Goal: Task Accomplishment & Management: Complete application form

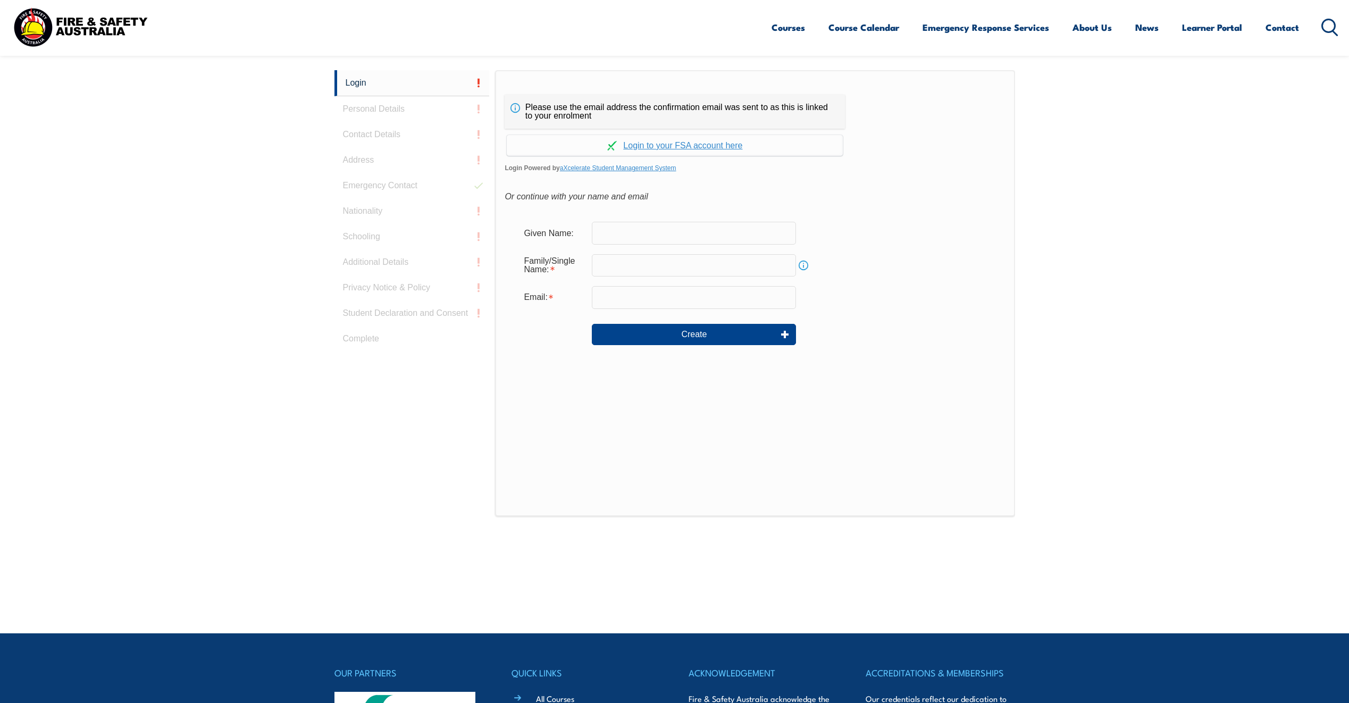
click at [673, 264] on input "text" at bounding box center [694, 265] width 204 height 22
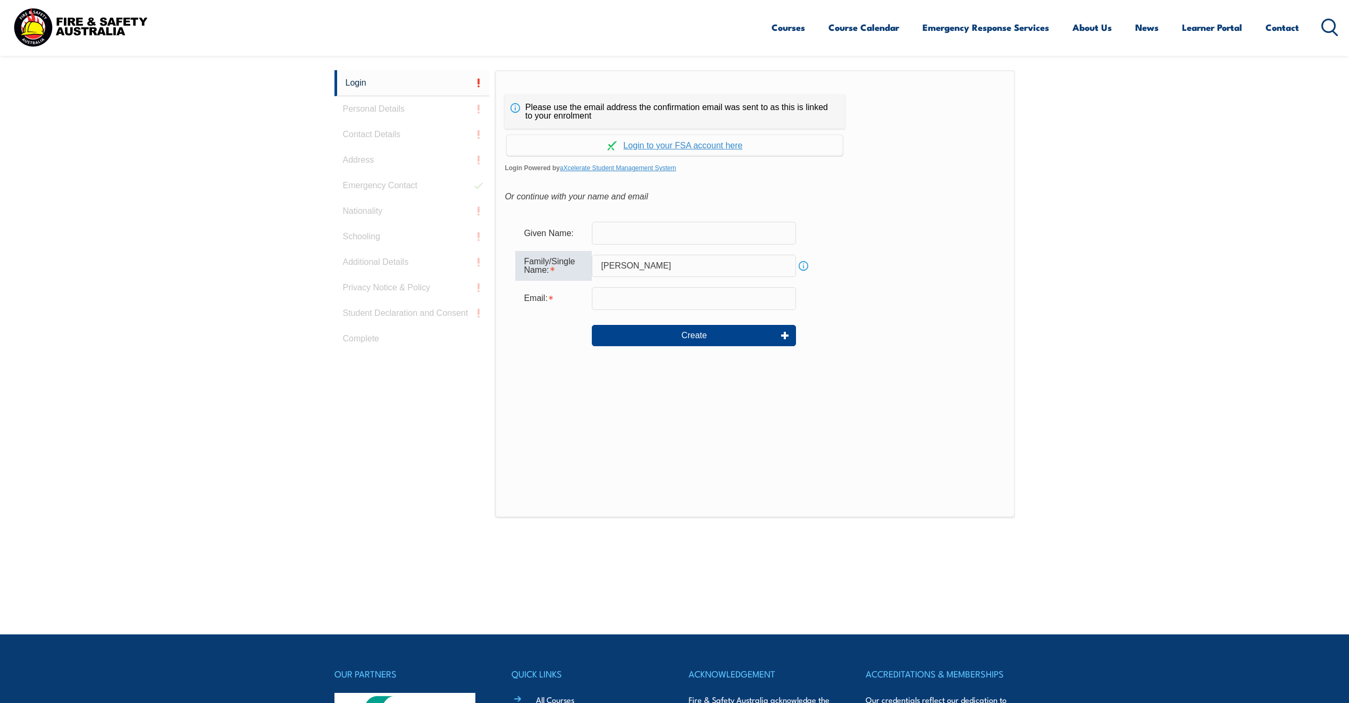
type input "[PERSON_NAME]"
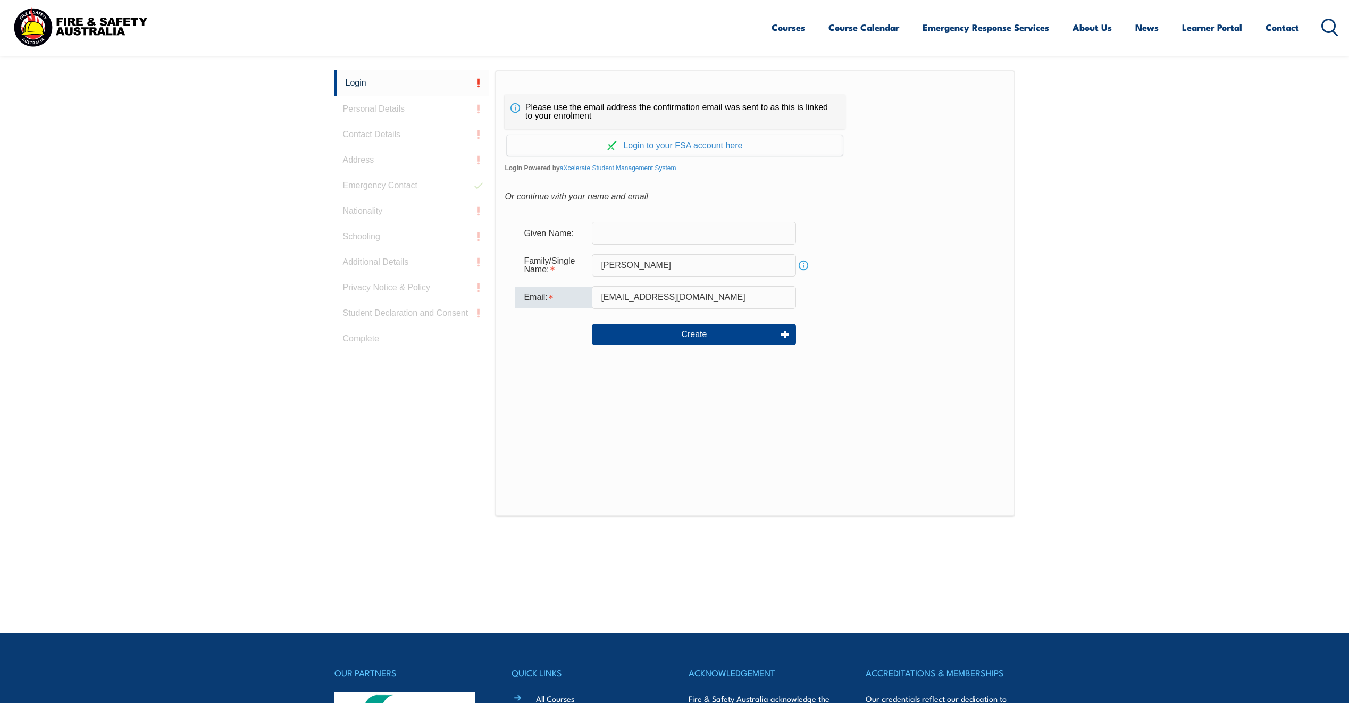
type input "[EMAIL_ADDRESS][DOMAIN_NAME]"
click at [898, 439] on div "Please use the email address the confirmation email was sent to as this is link…" at bounding box center [754, 293] width 519 height 446
click at [695, 338] on button "Create" at bounding box center [694, 334] width 204 height 21
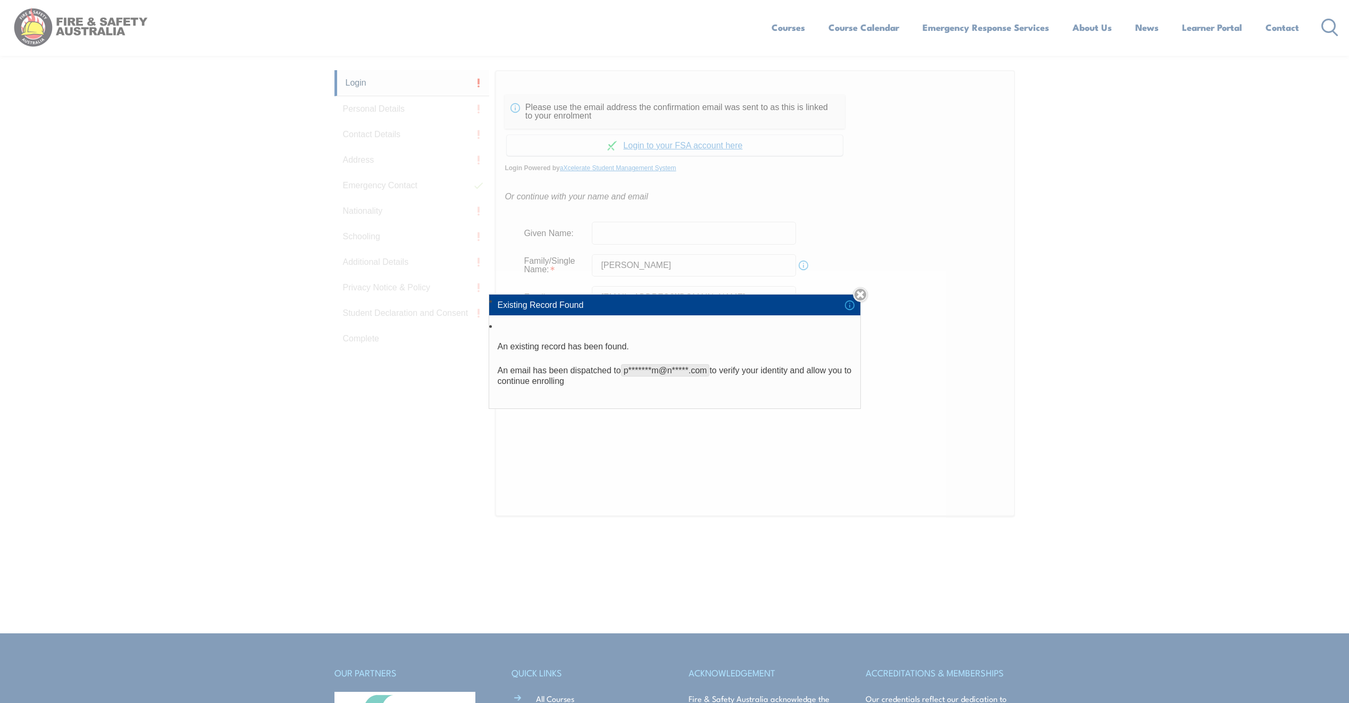
click at [592, 324] on button "Create" at bounding box center [694, 334] width 204 height 21
click at [864, 296] on link "Close" at bounding box center [860, 294] width 15 height 15
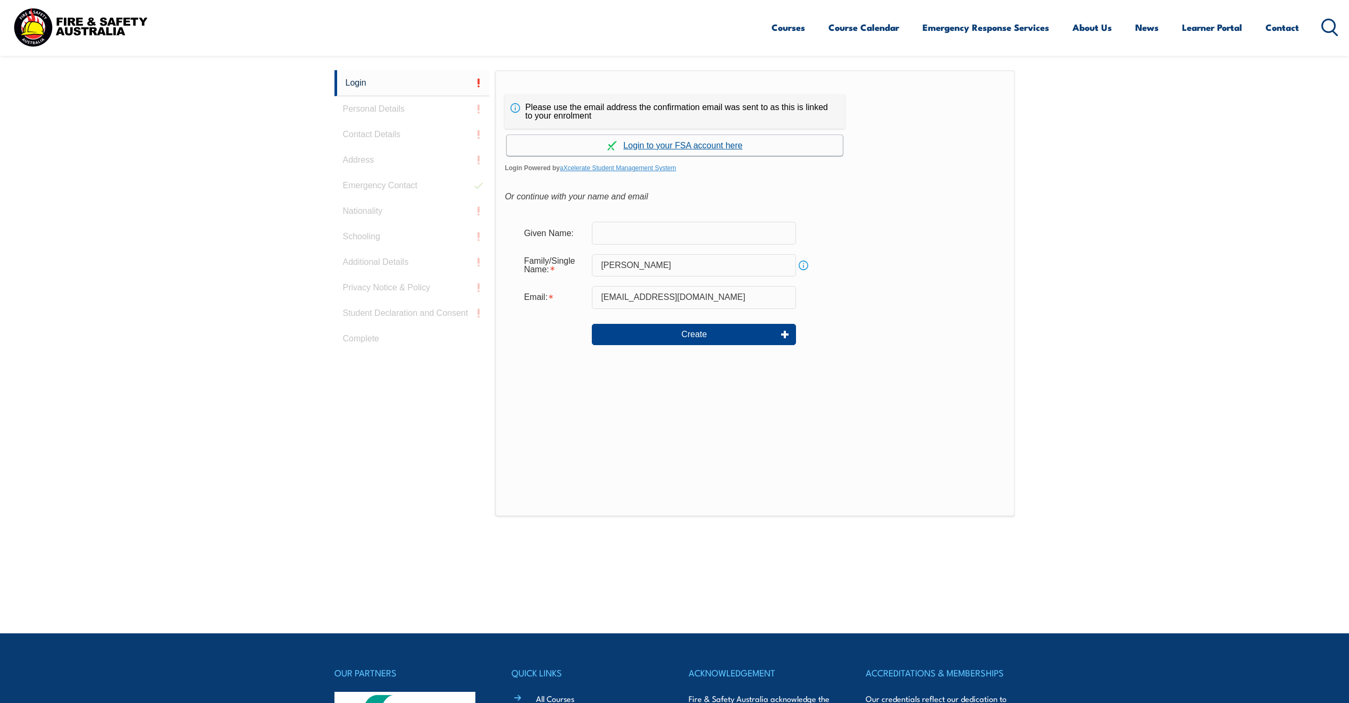
click at [636, 145] on link "Continue with aXcelerate" at bounding box center [675, 145] width 336 height 21
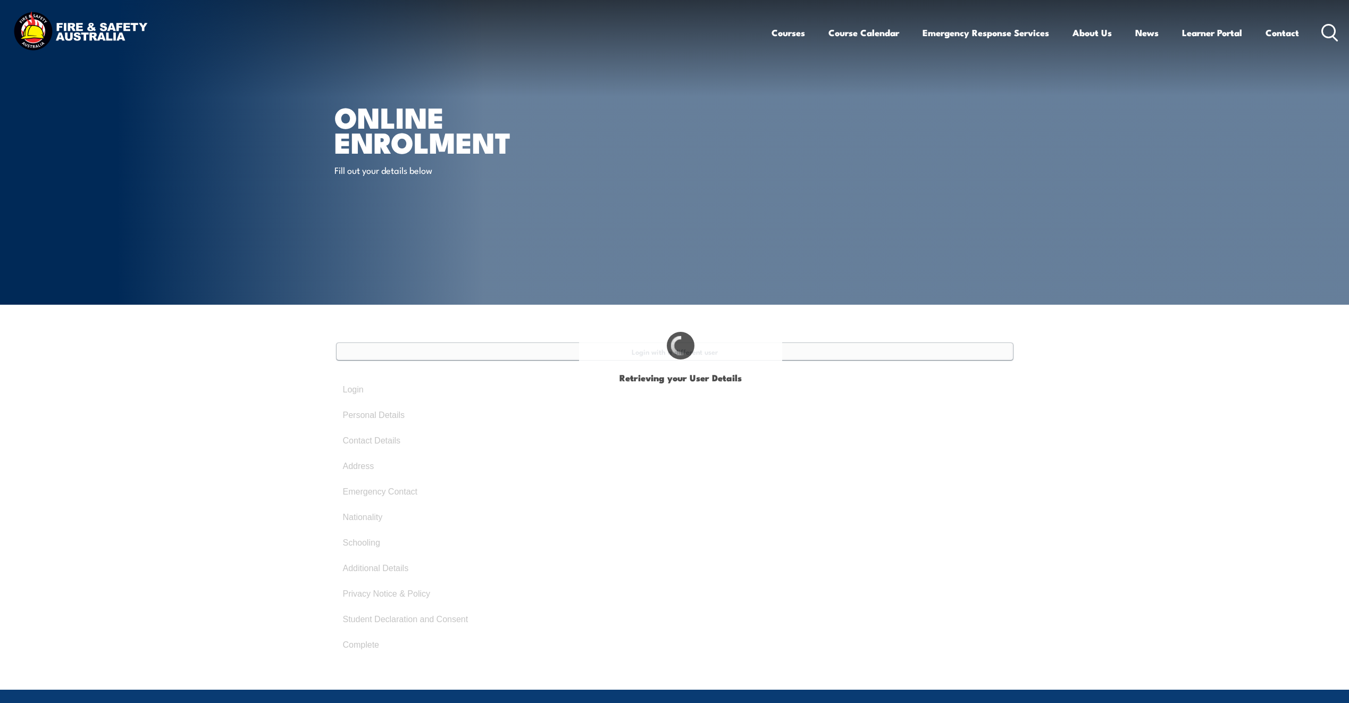
type input "Power"
type input "[PERSON_NAME]"
type input "[DATE]"
type input "QC6327UYWH"
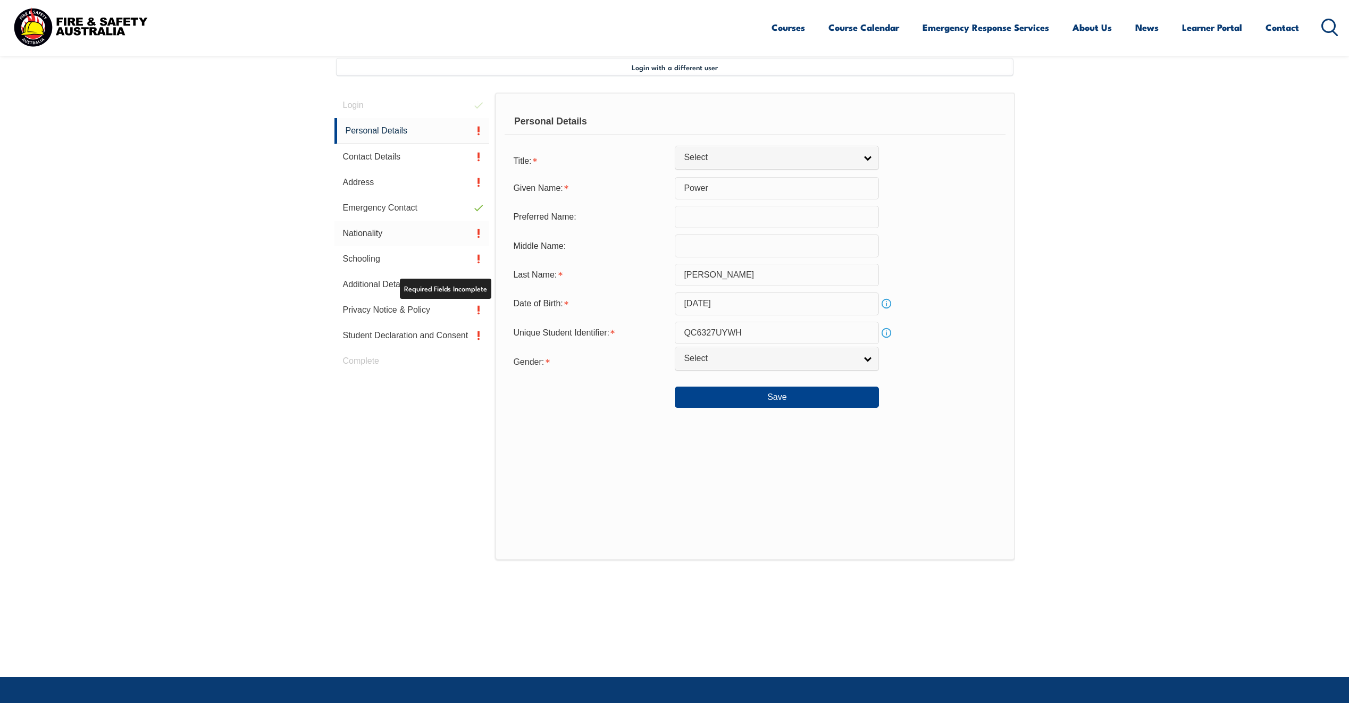
scroll to position [290, 0]
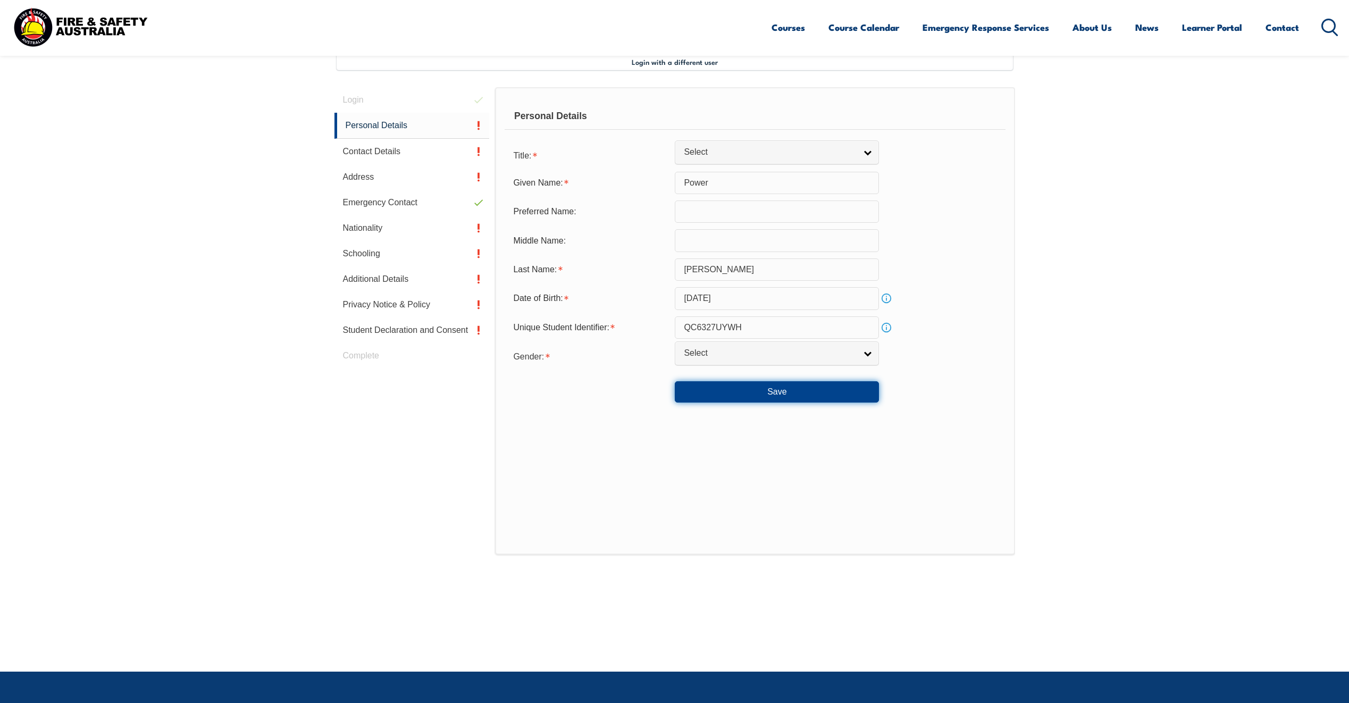
click at [707, 384] on button "Save" at bounding box center [777, 391] width 204 height 21
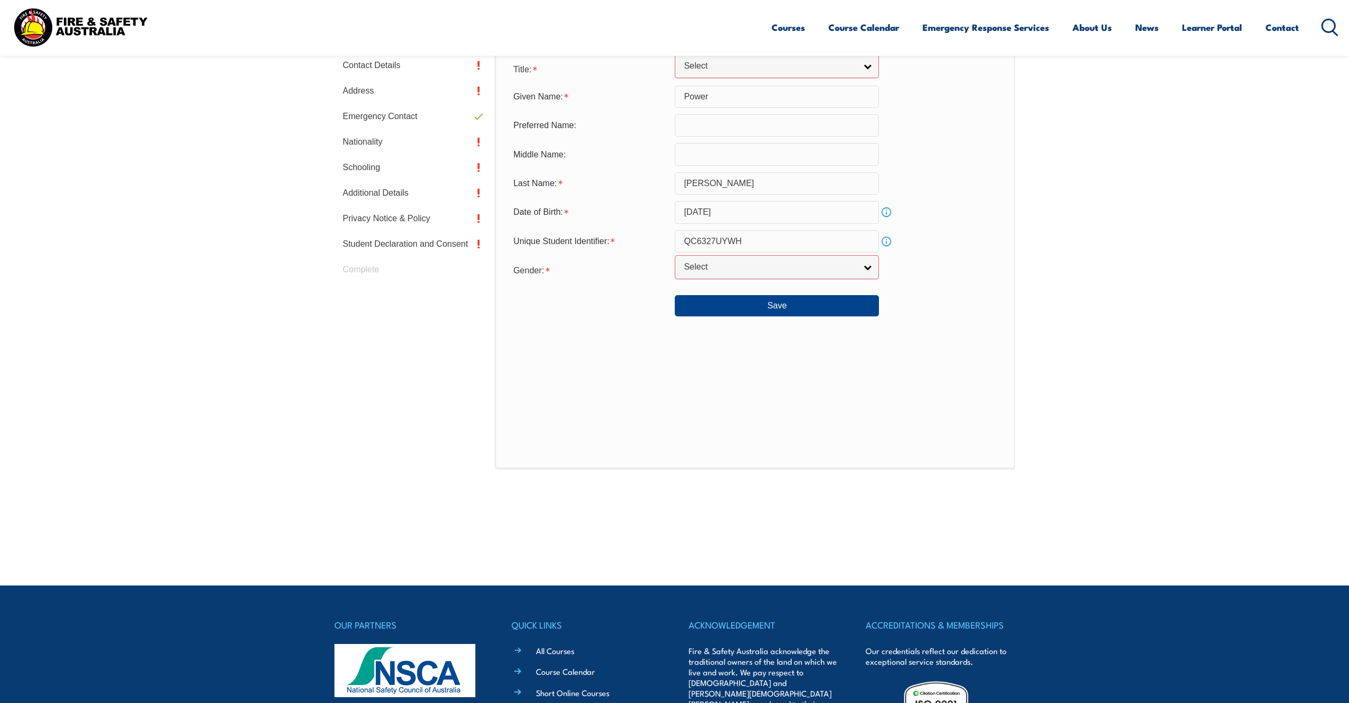
scroll to position [375, 0]
click at [696, 76] on link "Select" at bounding box center [777, 67] width 204 height 24
click at [699, 88] on li "Mr" at bounding box center [776, 84] width 199 height 13
select select "Mr"
click at [776, 302] on button "Save" at bounding box center [777, 306] width 204 height 21
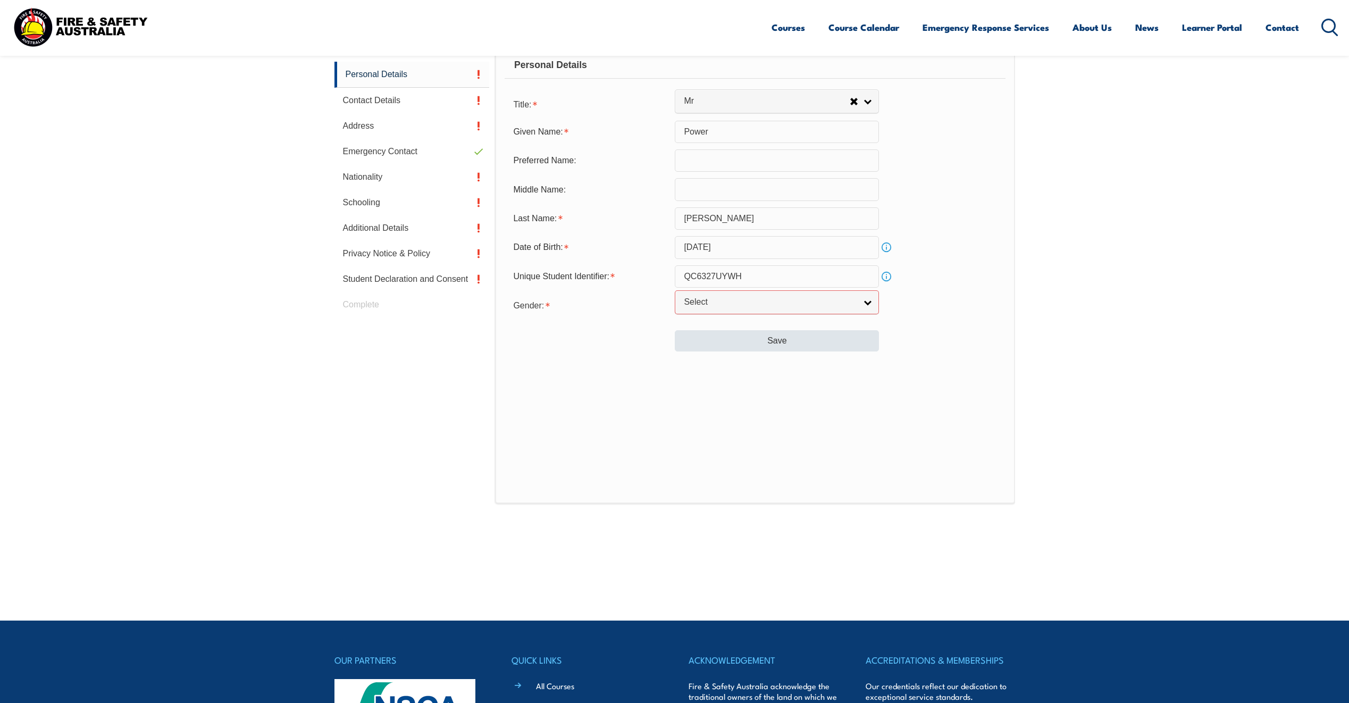
scroll to position [340, 0]
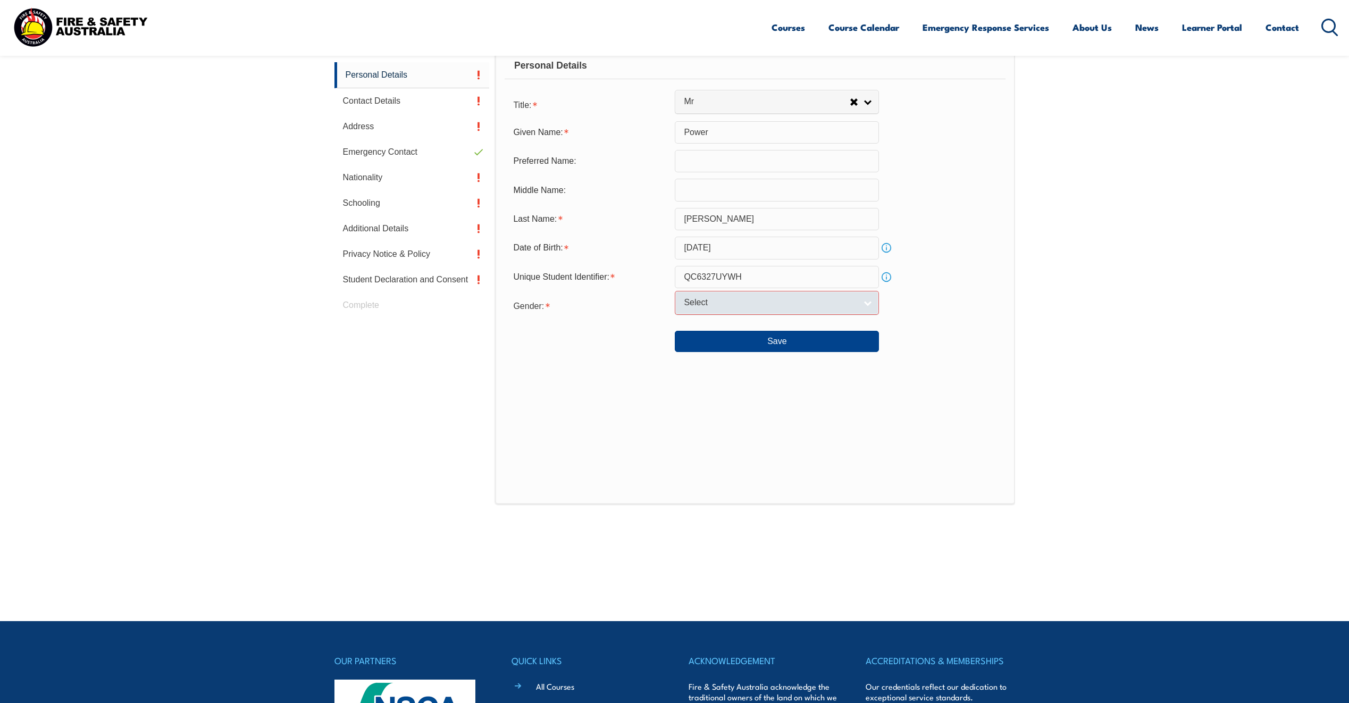
click at [705, 308] on span "Select" at bounding box center [770, 302] width 172 height 11
click at [708, 323] on li "Male" at bounding box center [776, 320] width 199 height 13
select select "M"
click at [726, 342] on button "Save" at bounding box center [777, 341] width 204 height 21
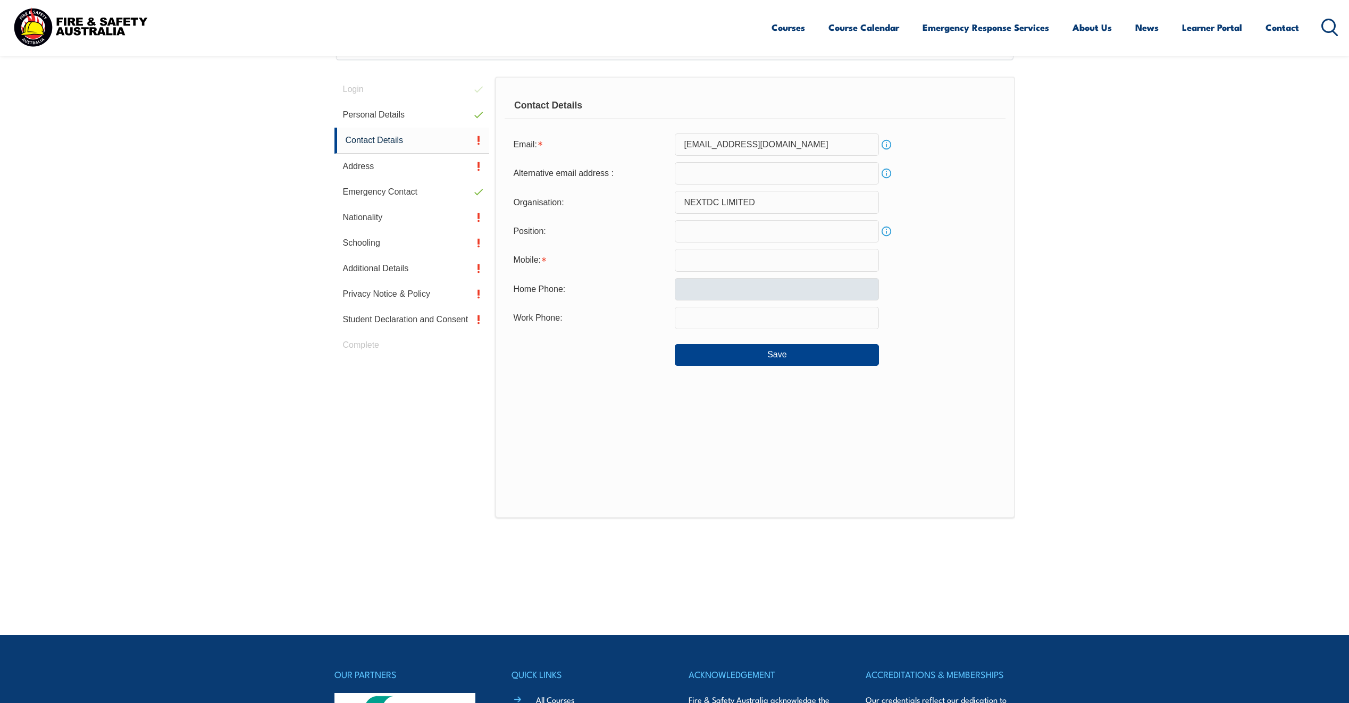
scroll to position [290, 0]
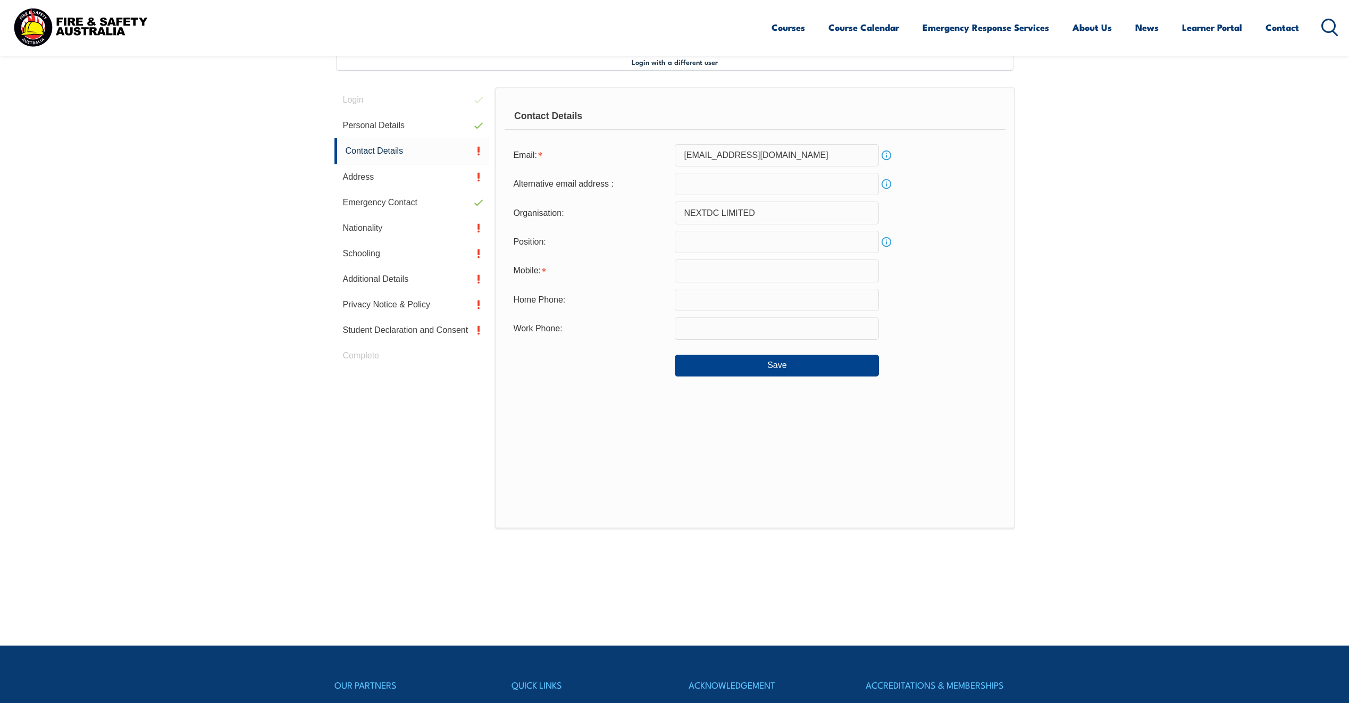
click at [728, 271] on input "text" at bounding box center [777, 270] width 204 height 22
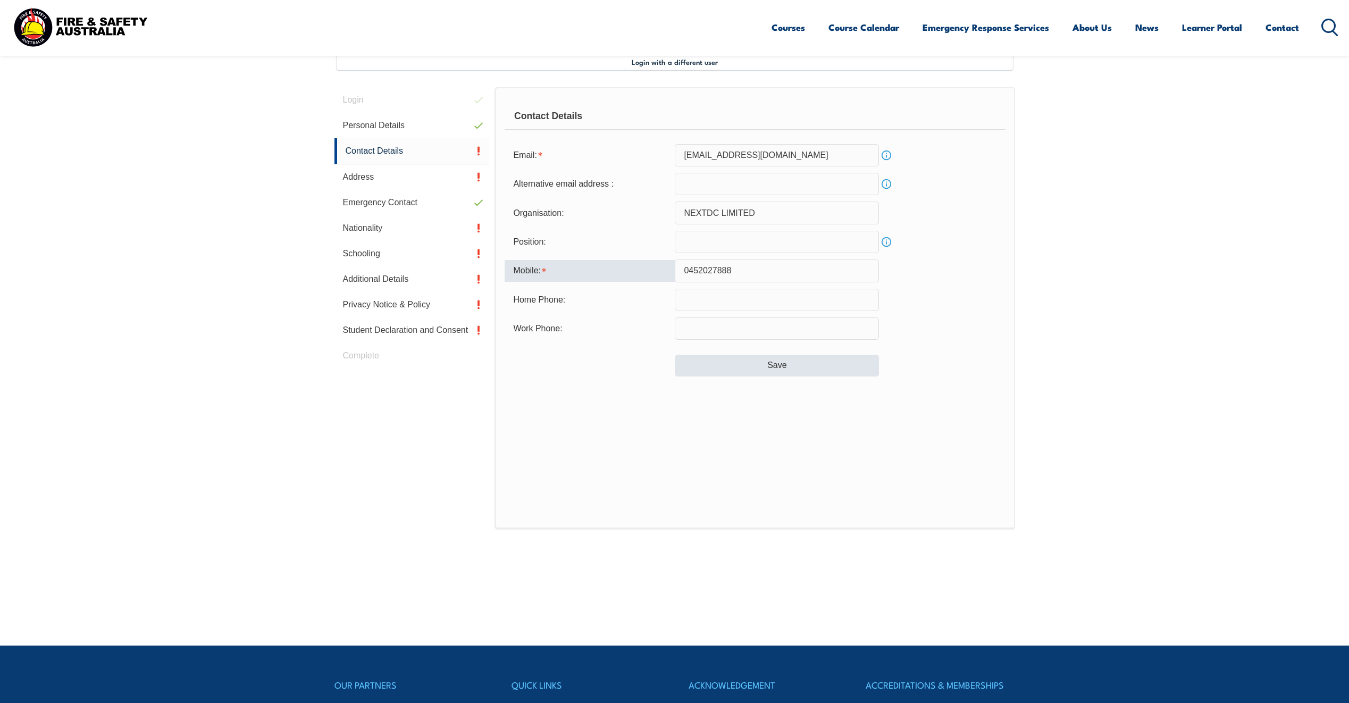
type input "0452027888"
click at [752, 358] on button "Save" at bounding box center [777, 365] width 204 height 21
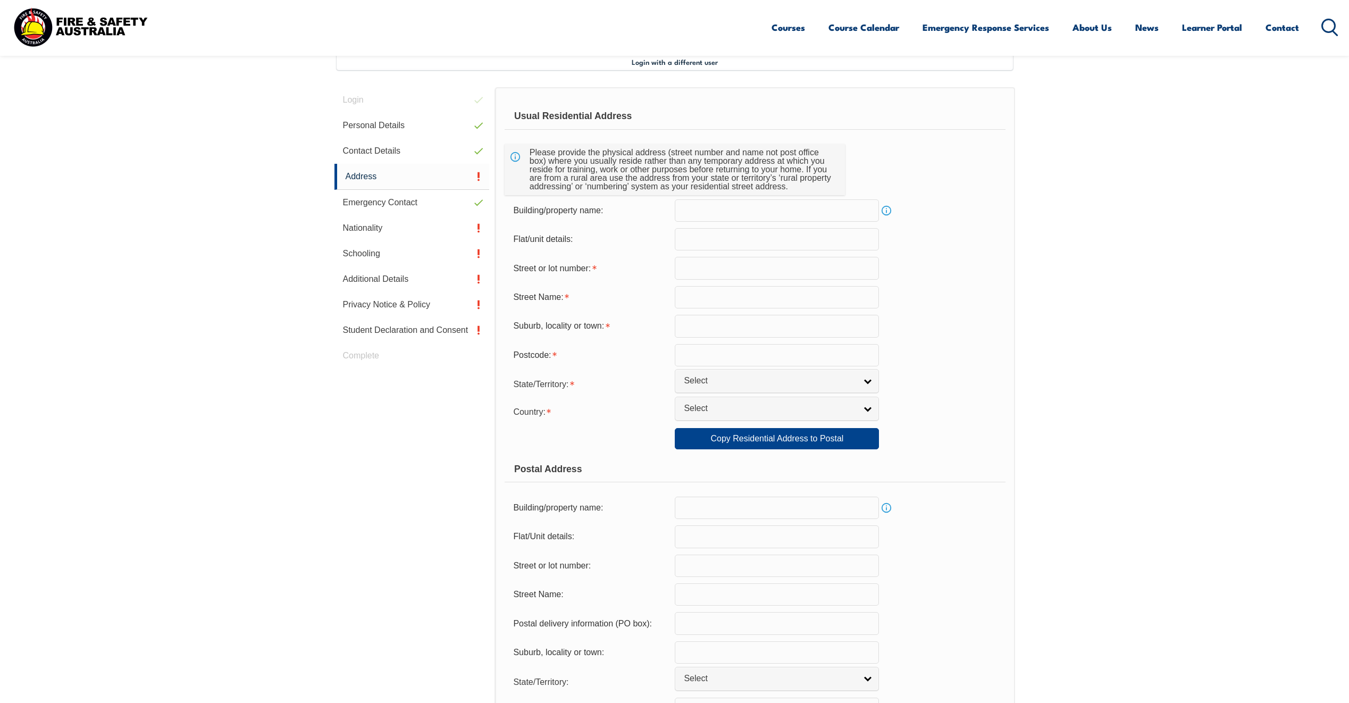
click at [717, 265] on input "text" at bounding box center [777, 268] width 204 height 22
type input "P"
type input "9"
type input "9A"
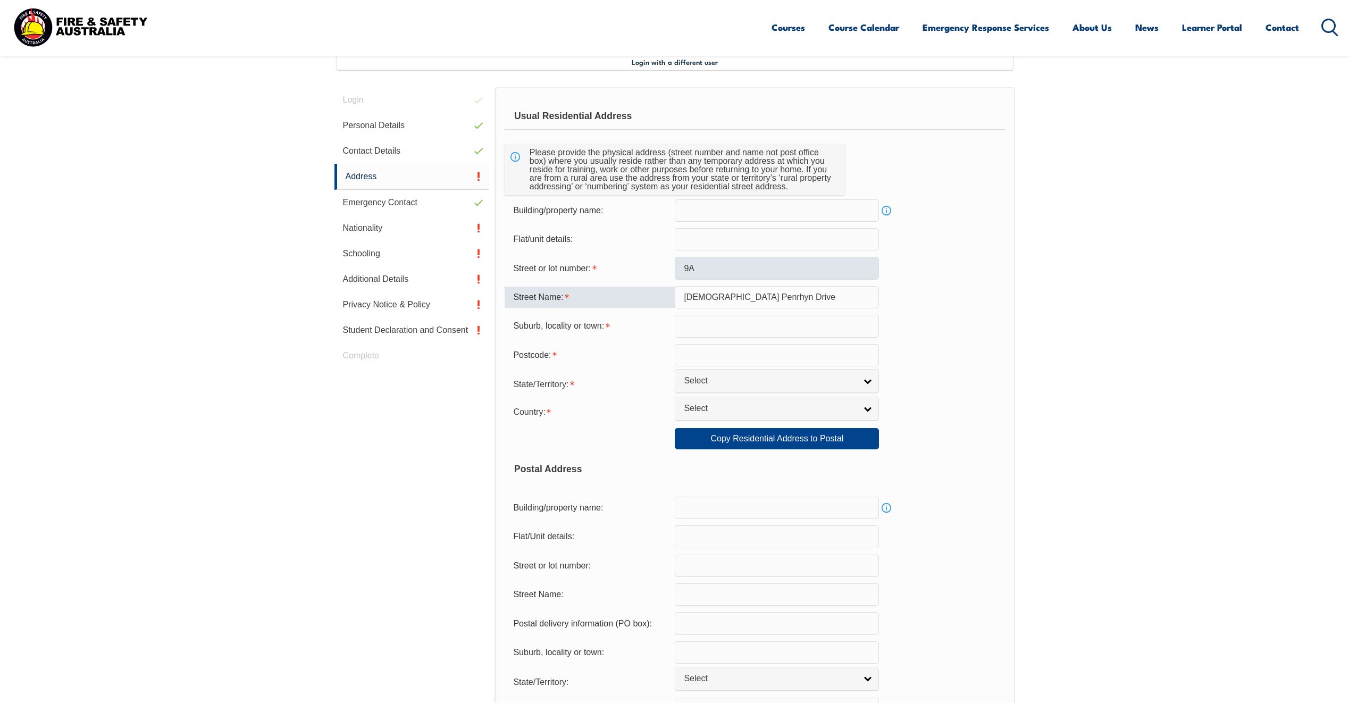
type input "Lady Penrhyn Drive"
type input "Beacon Hill"
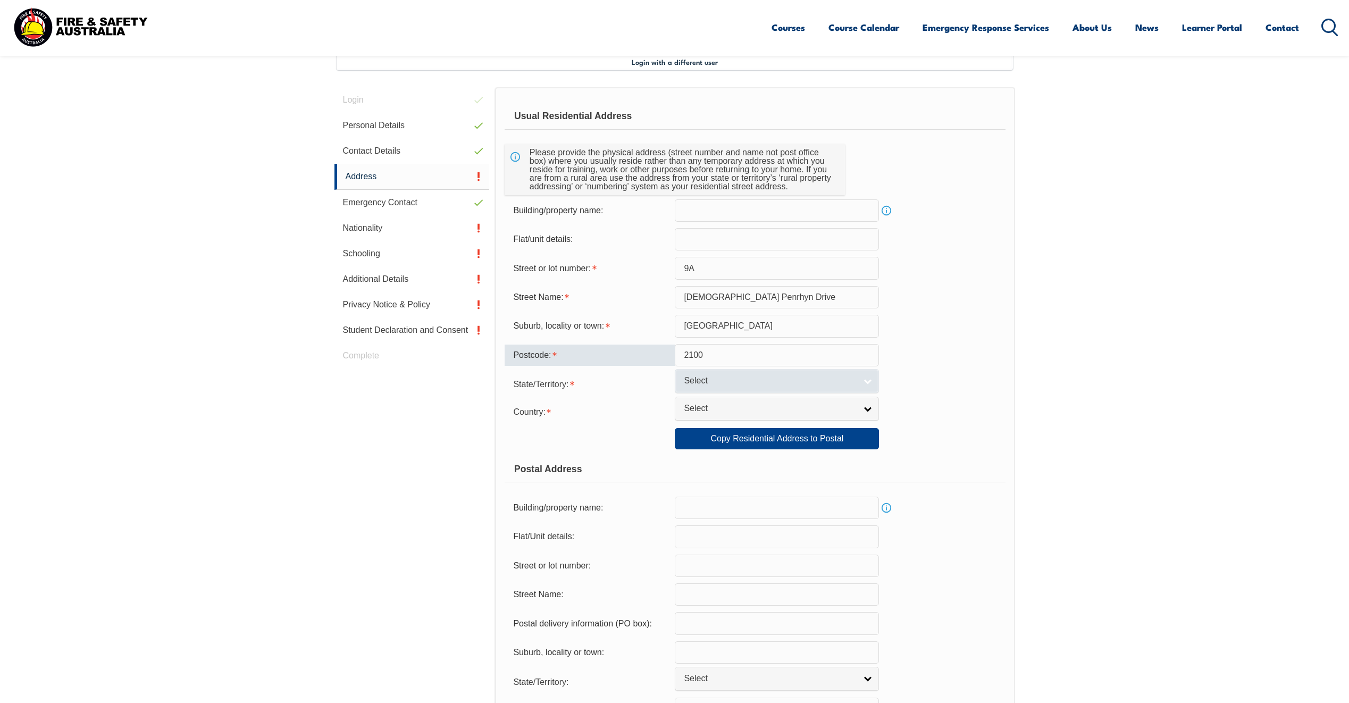
type input "2100"
click at [791, 383] on span "Select" at bounding box center [770, 380] width 172 height 11
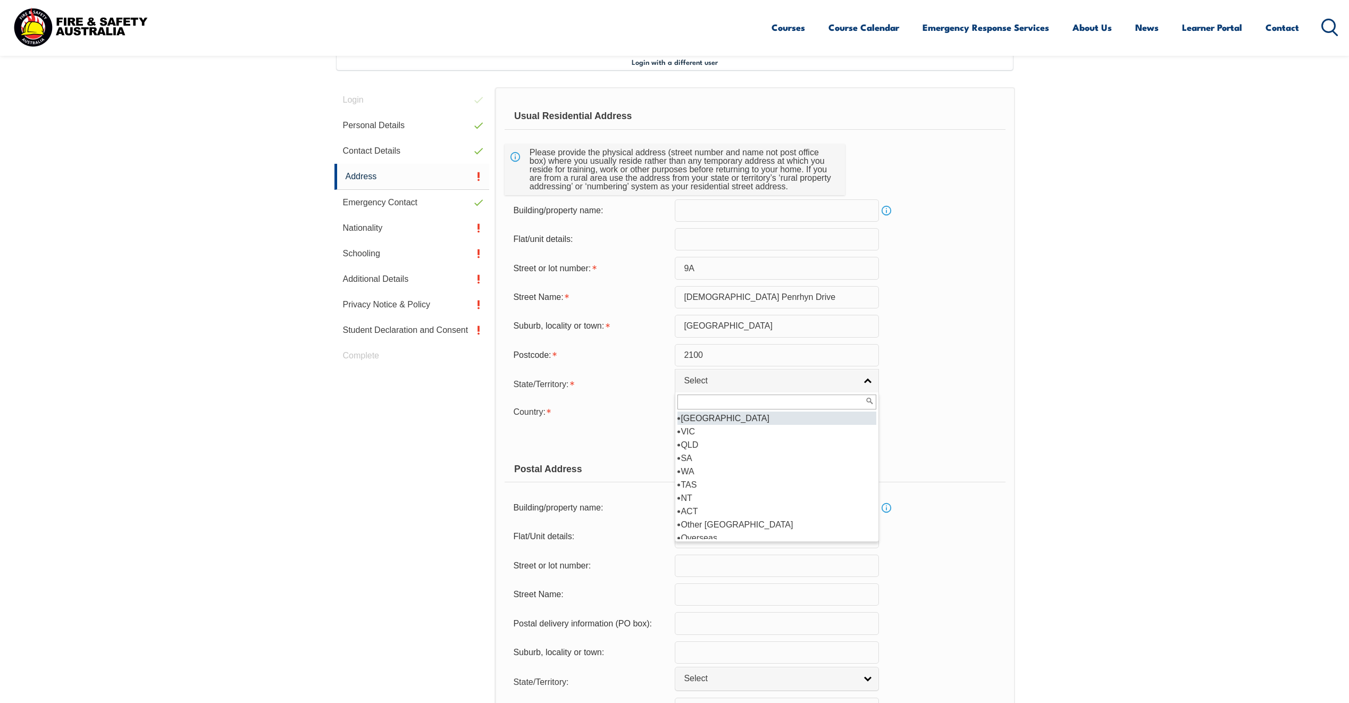
click at [780, 418] on li "NSW" at bounding box center [776, 417] width 199 height 13
select select "NSW"
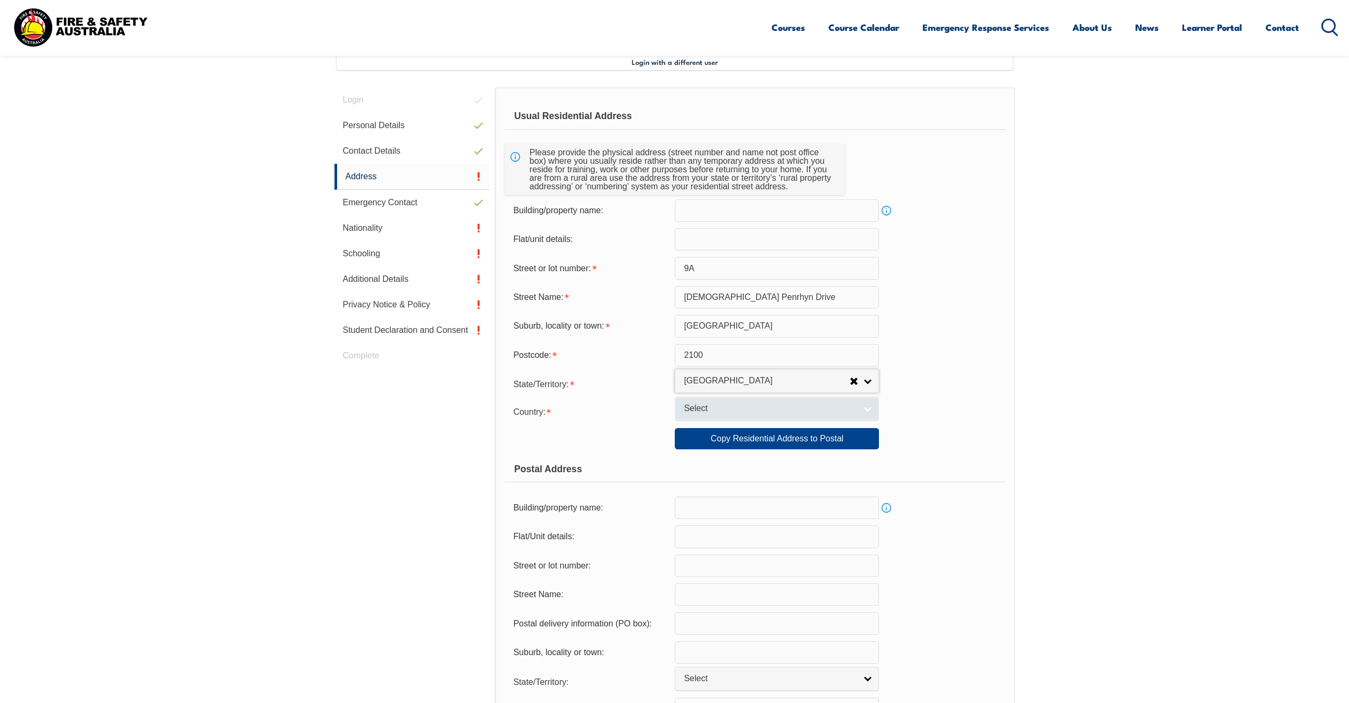
click at [753, 413] on span "Select" at bounding box center [770, 408] width 172 height 11
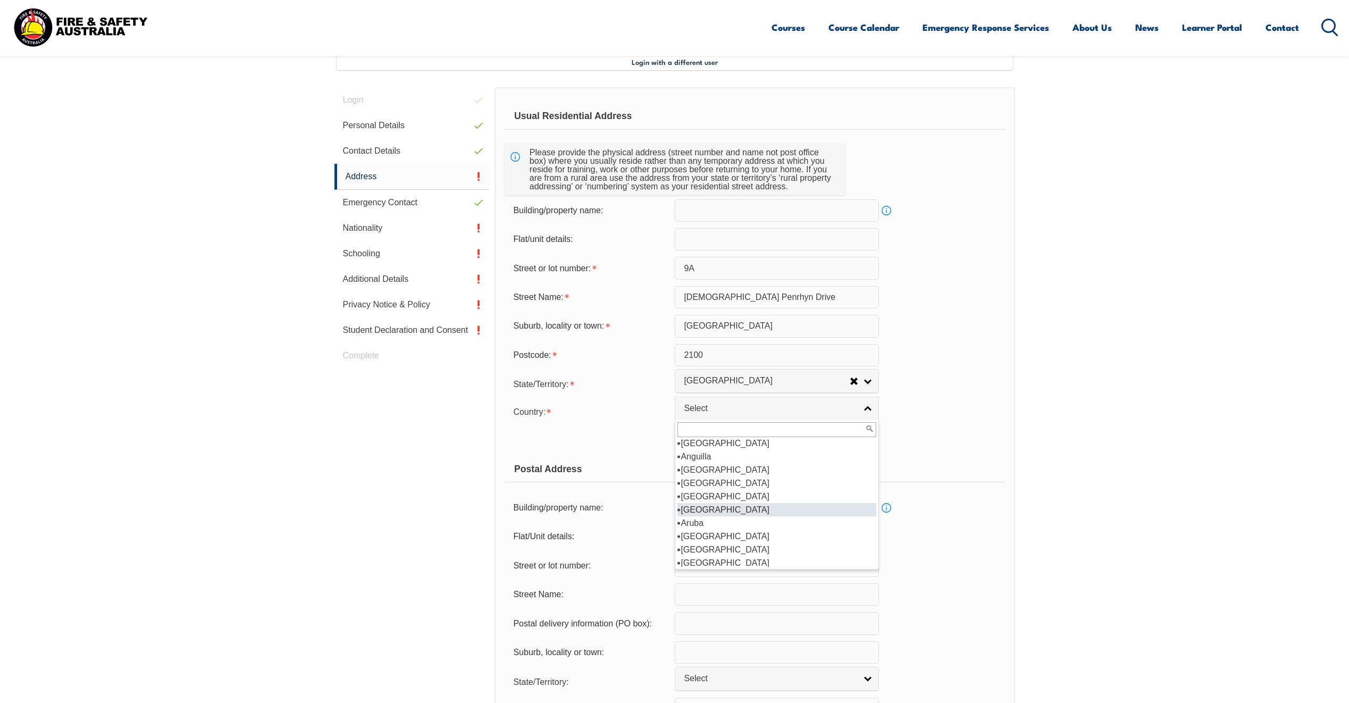
scroll to position [83, 0]
click at [740, 534] on li "Australia" at bounding box center [776, 535] width 199 height 13
select select "1101"
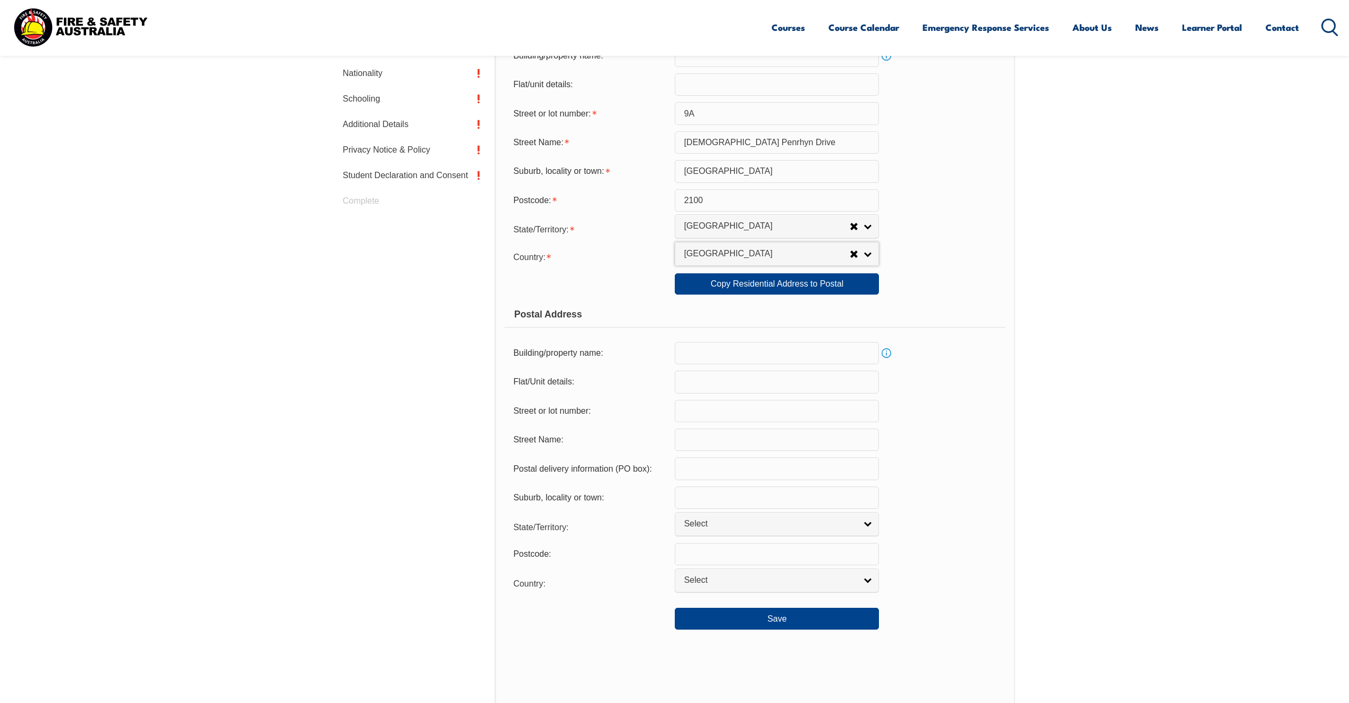
scroll to position [444, 0]
click at [753, 288] on link "Copy Residential Address to Postal" at bounding box center [777, 284] width 204 height 21
type input "9A"
type input "Lady Penrhyn Drive"
type input "Beacon Hill"
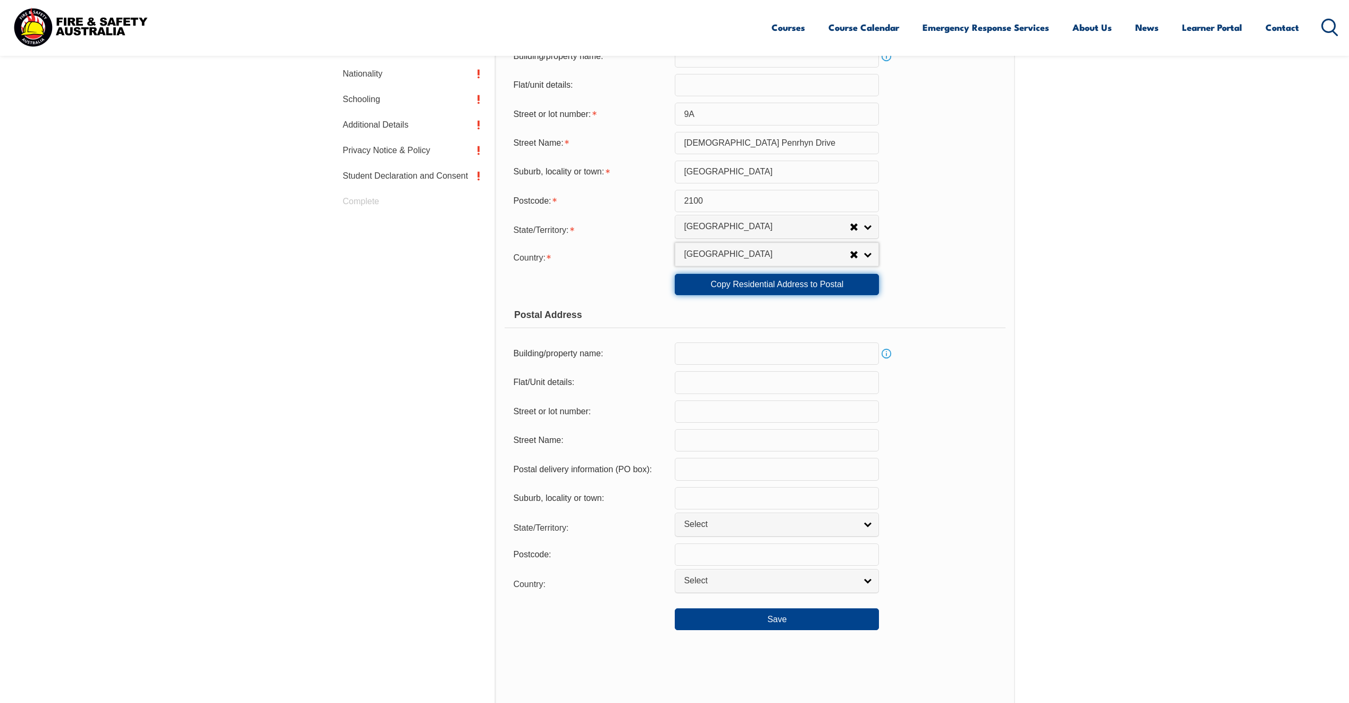
select select "NSW"
type input "2100"
select select "1101"
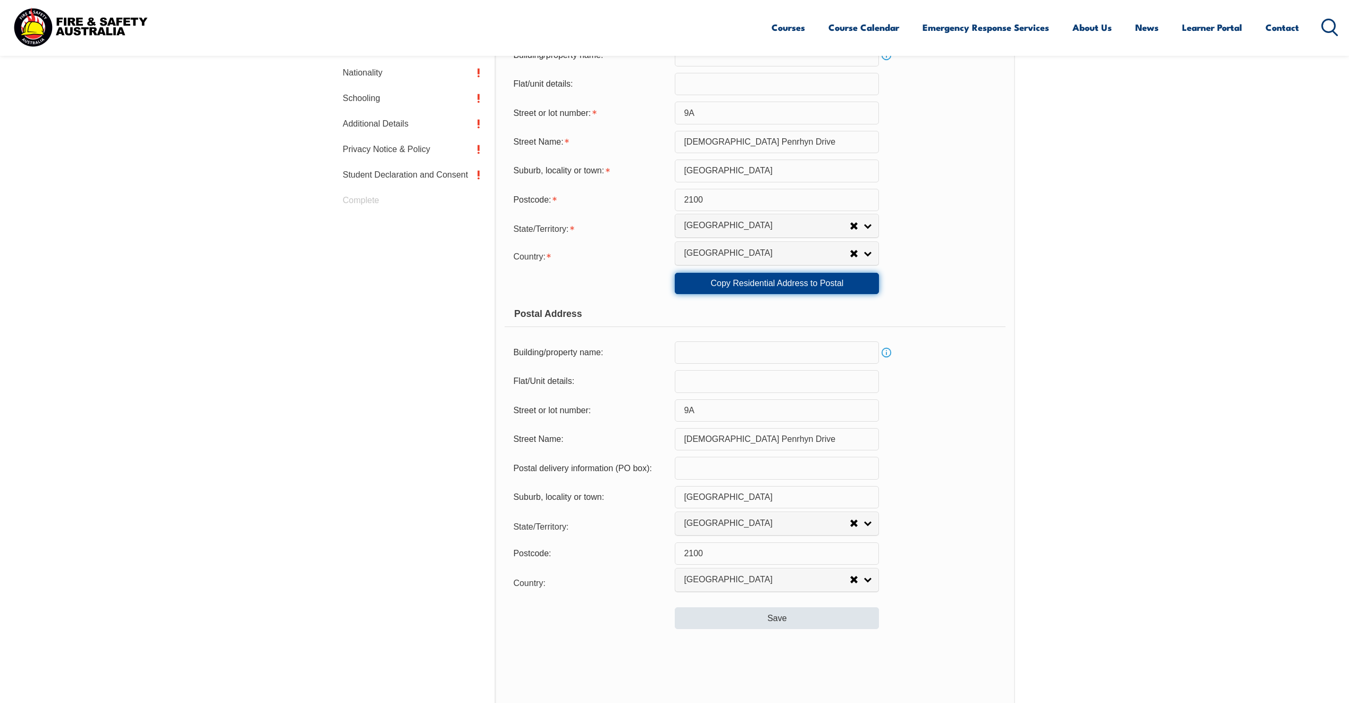
scroll to position [444, 0]
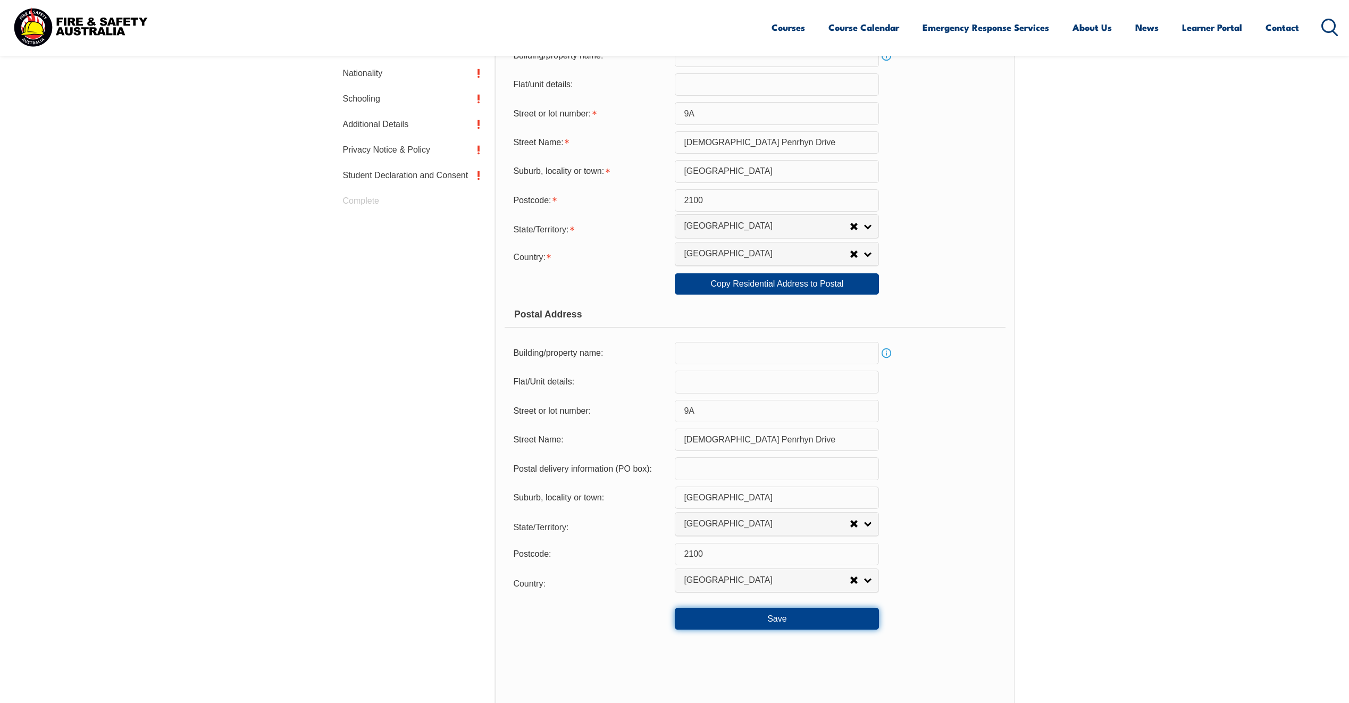
click at [791, 622] on button "Save" at bounding box center [777, 618] width 204 height 21
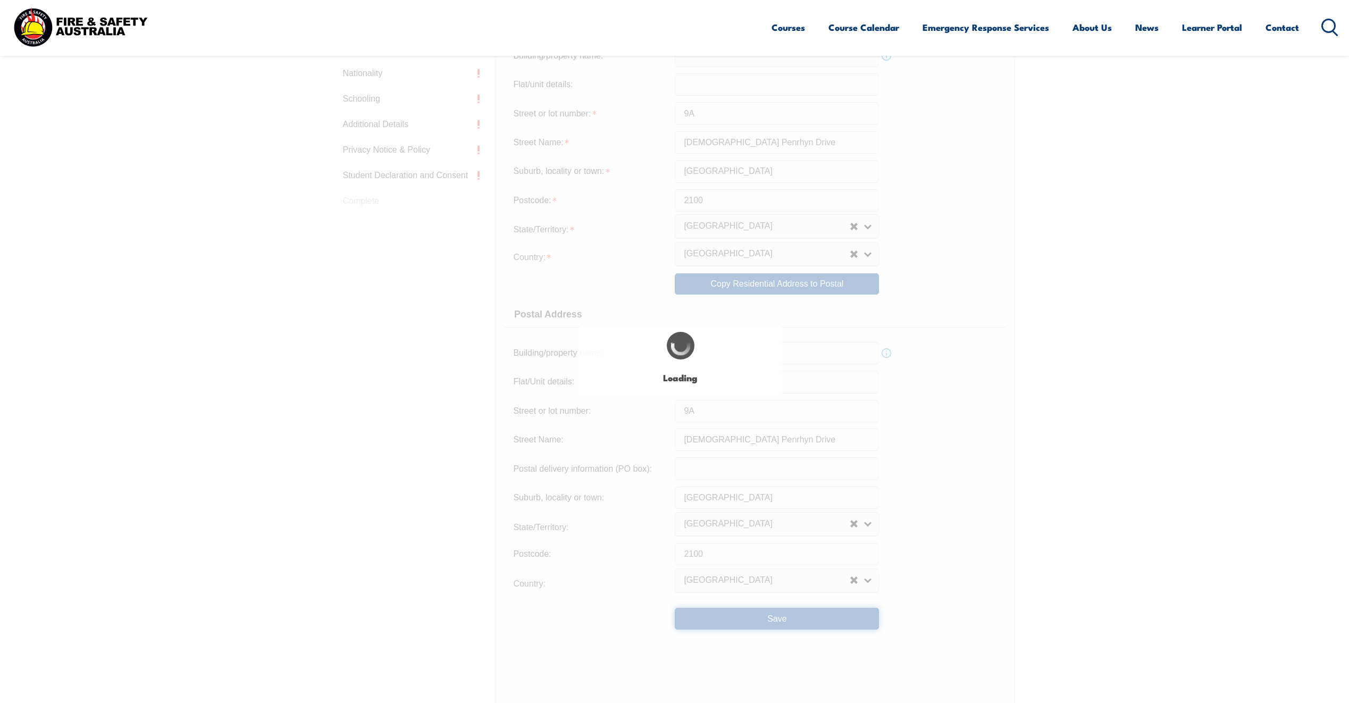
scroll to position [0, 0]
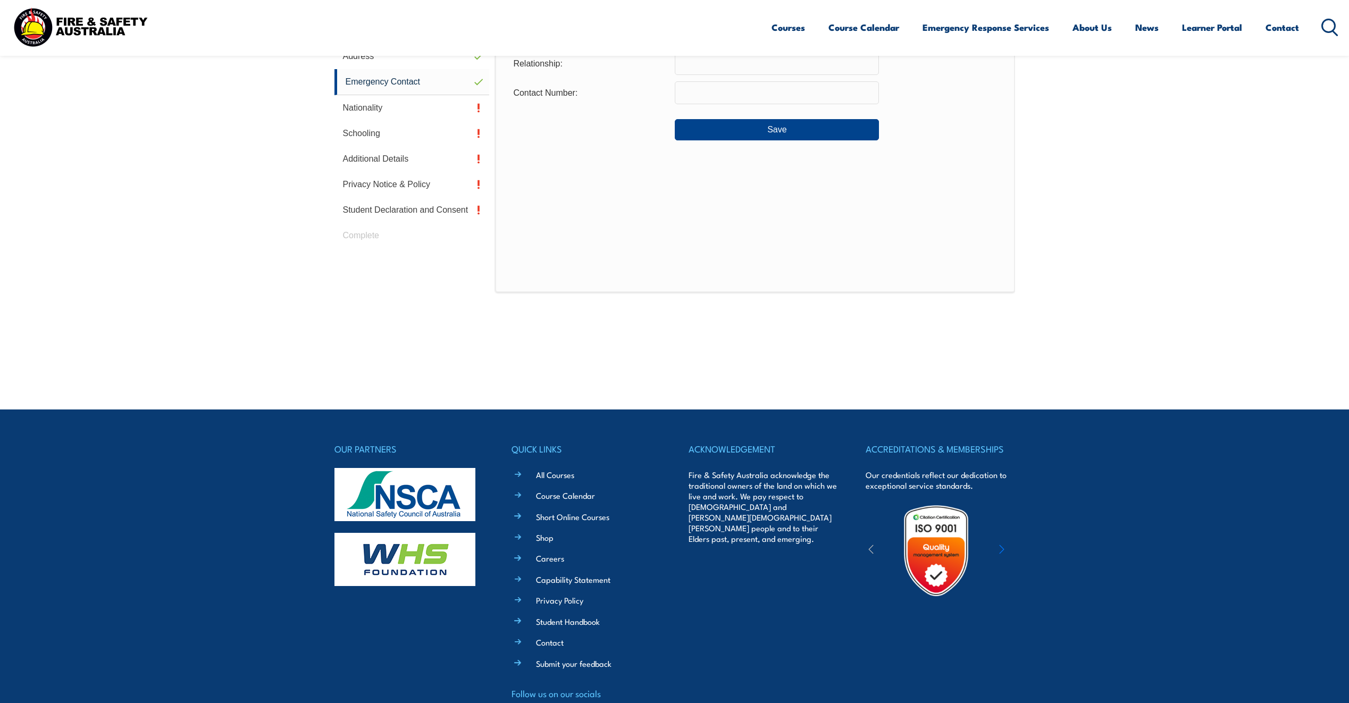
click at [755, 281] on div "Login Personal Details Contact Details Address Emergency Contact Nationality Sc…" at bounding box center [674, 172] width 680 height 410
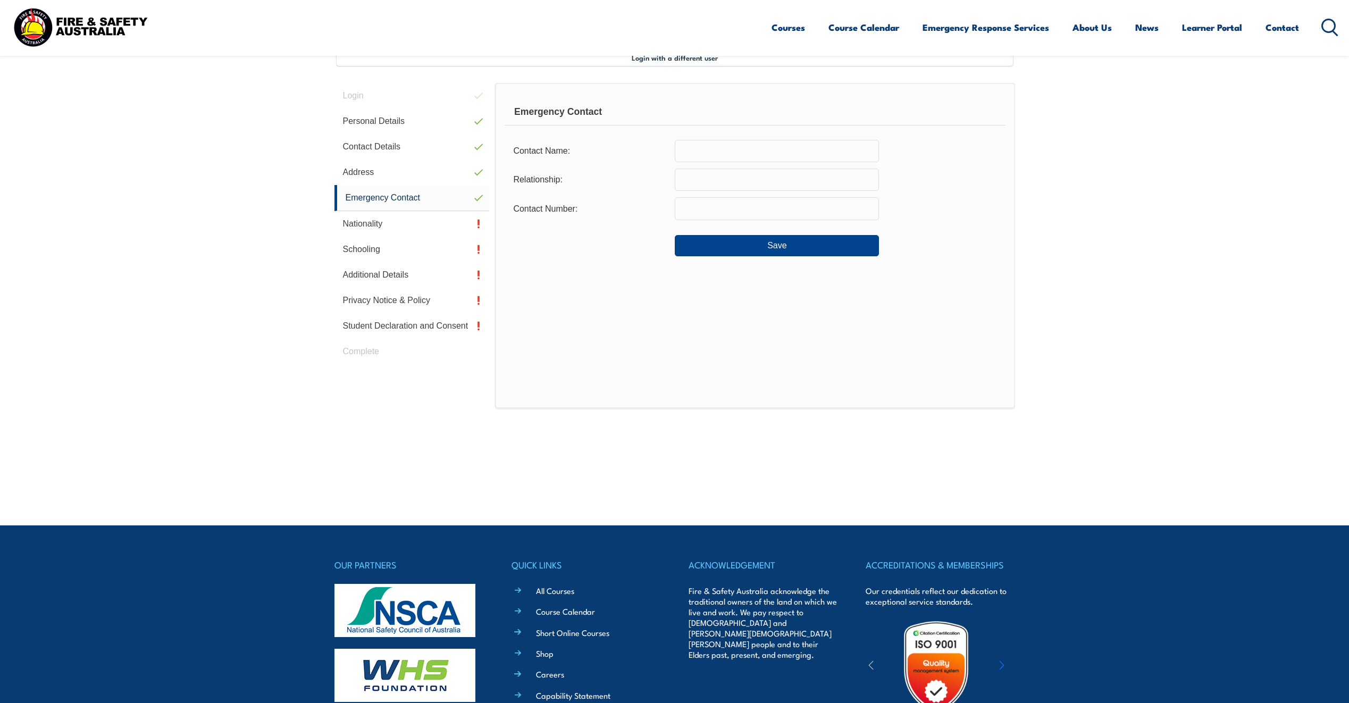
scroll to position [290, 0]
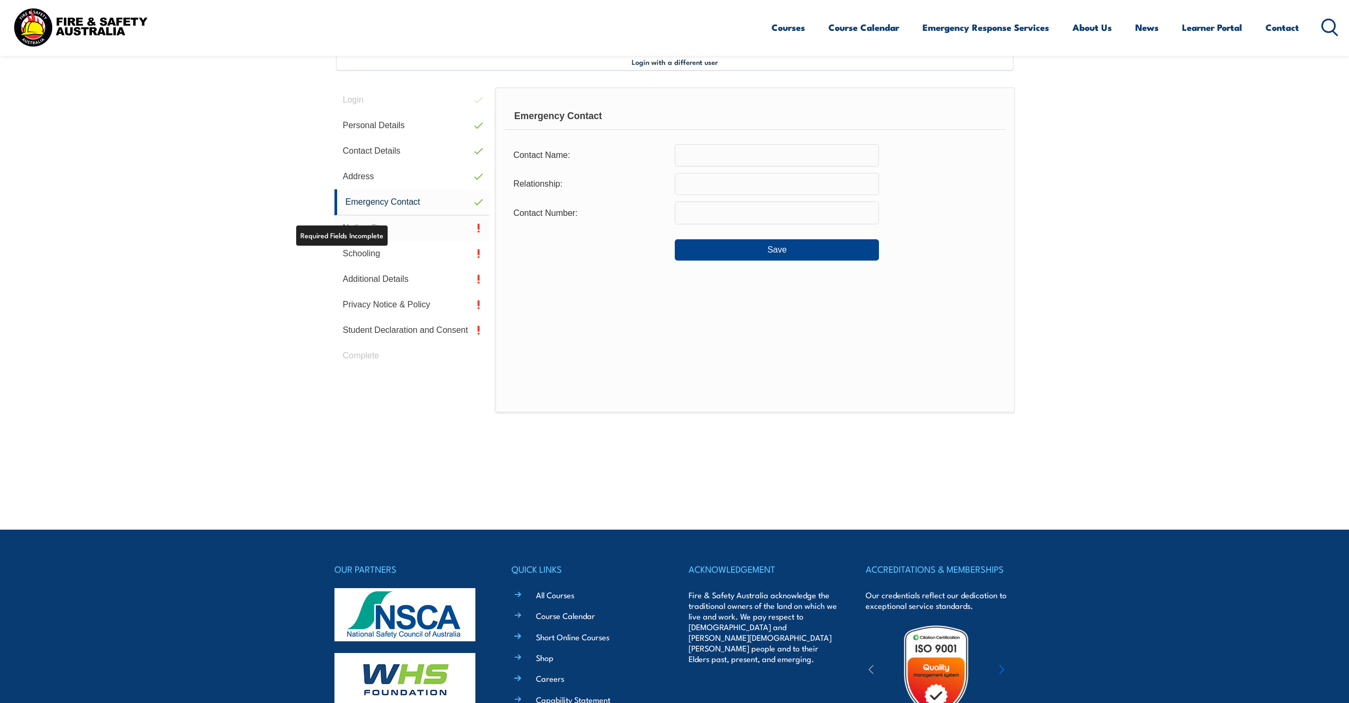
click at [371, 237] on link "Nationality" at bounding box center [411, 228] width 155 height 26
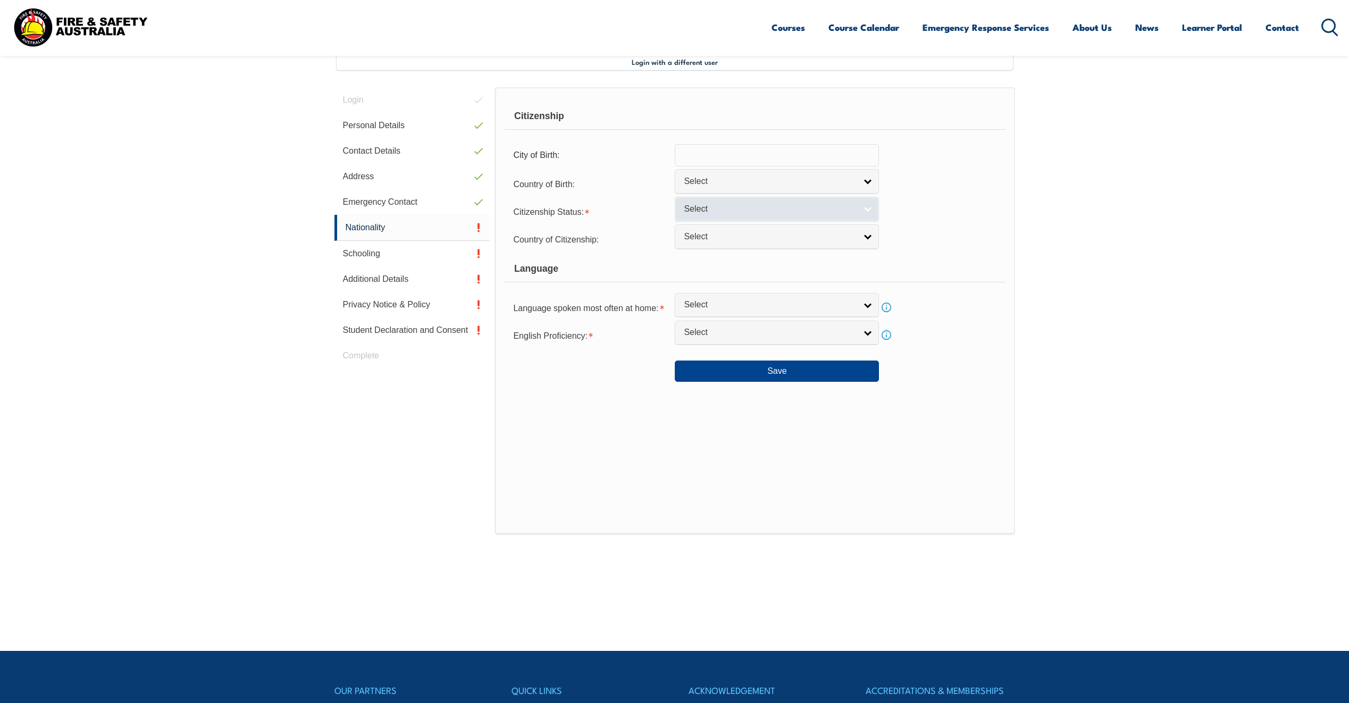
click at [738, 215] on link "Select" at bounding box center [777, 209] width 204 height 24
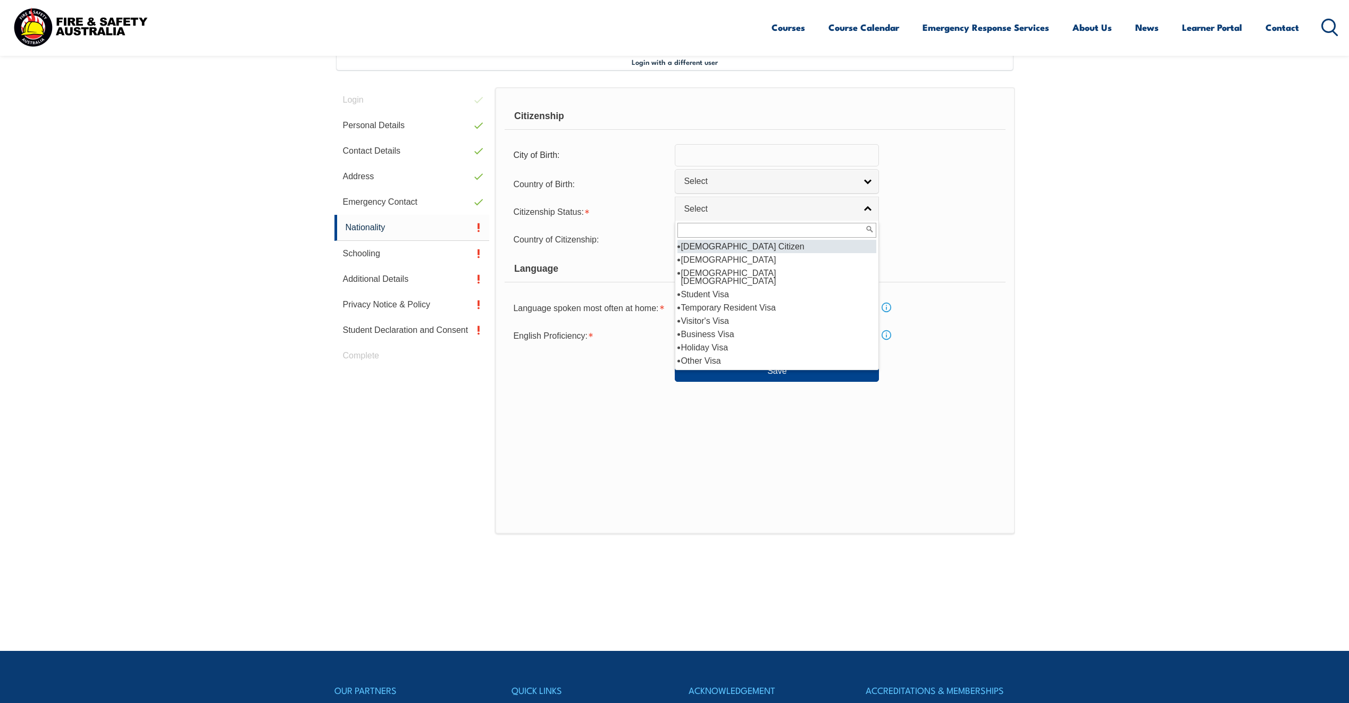
click at [744, 245] on li "Australian Citizen" at bounding box center [776, 246] width 199 height 13
select select "1"
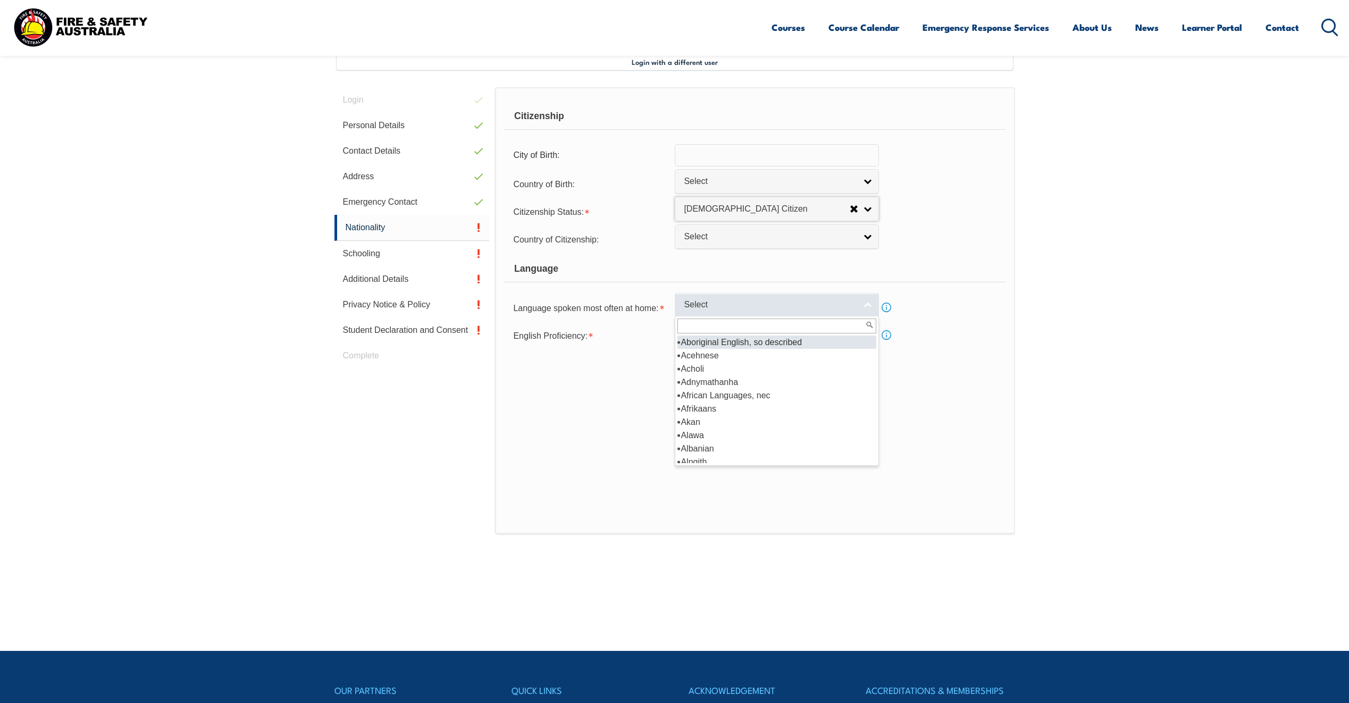
click at [774, 305] on span "Select" at bounding box center [770, 304] width 172 height 11
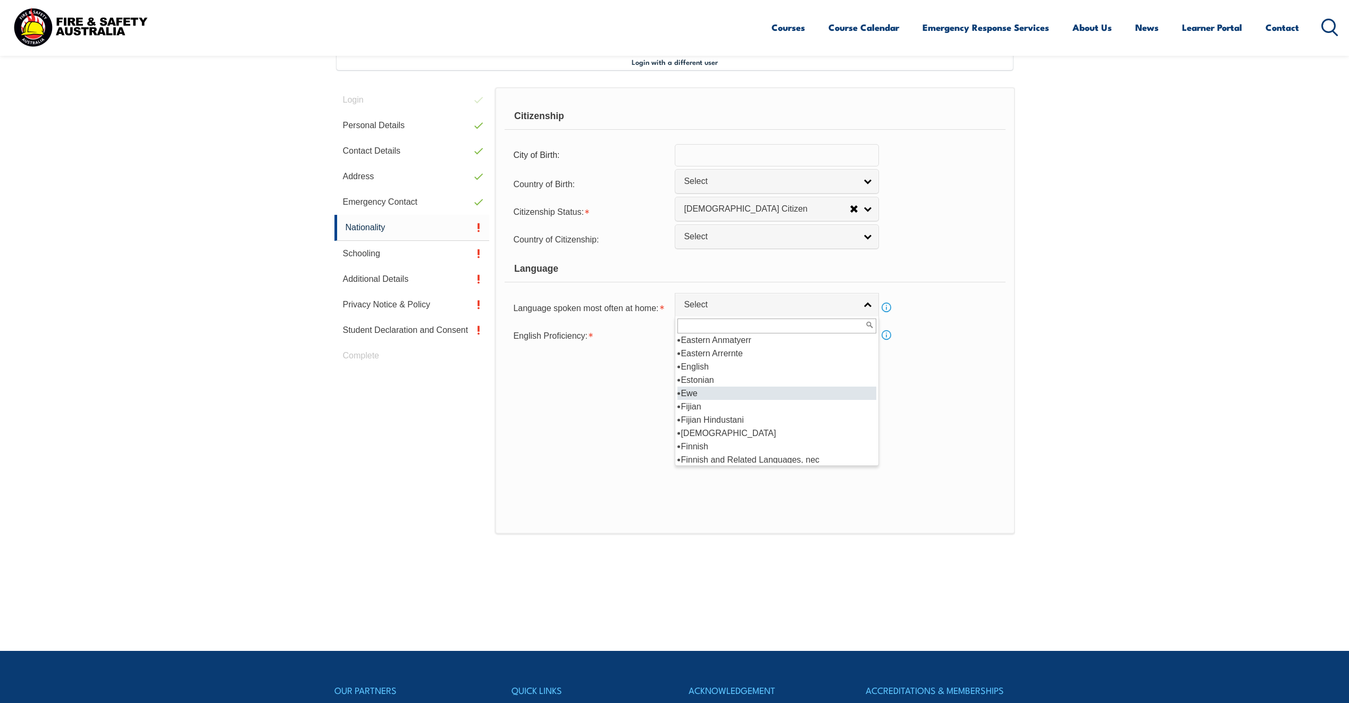
scroll to position [1312, 0]
click at [741, 364] on li "English" at bounding box center [776, 366] width 199 height 13
select select "1201"
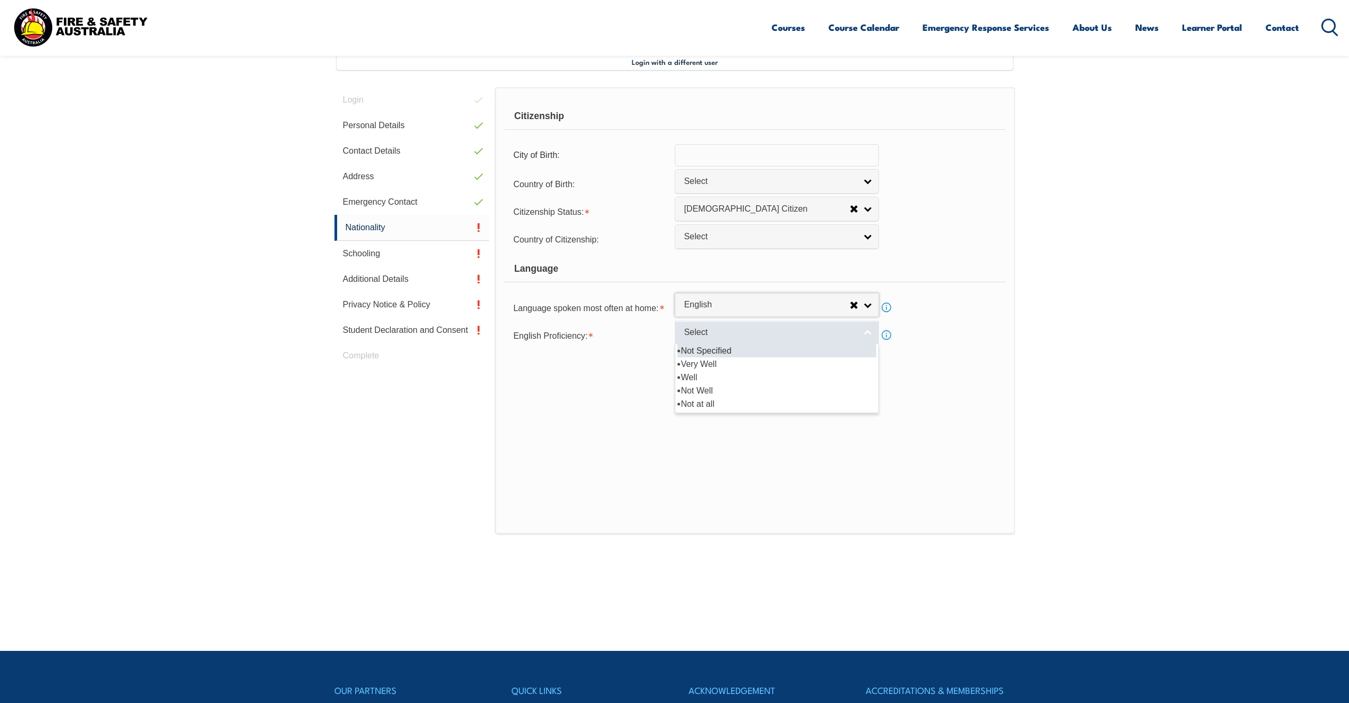
click at [711, 330] on span "Select" at bounding box center [770, 332] width 172 height 11
click at [721, 360] on li "Very Well" at bounding box center [776, 363] width 199 height 13
select select "1"
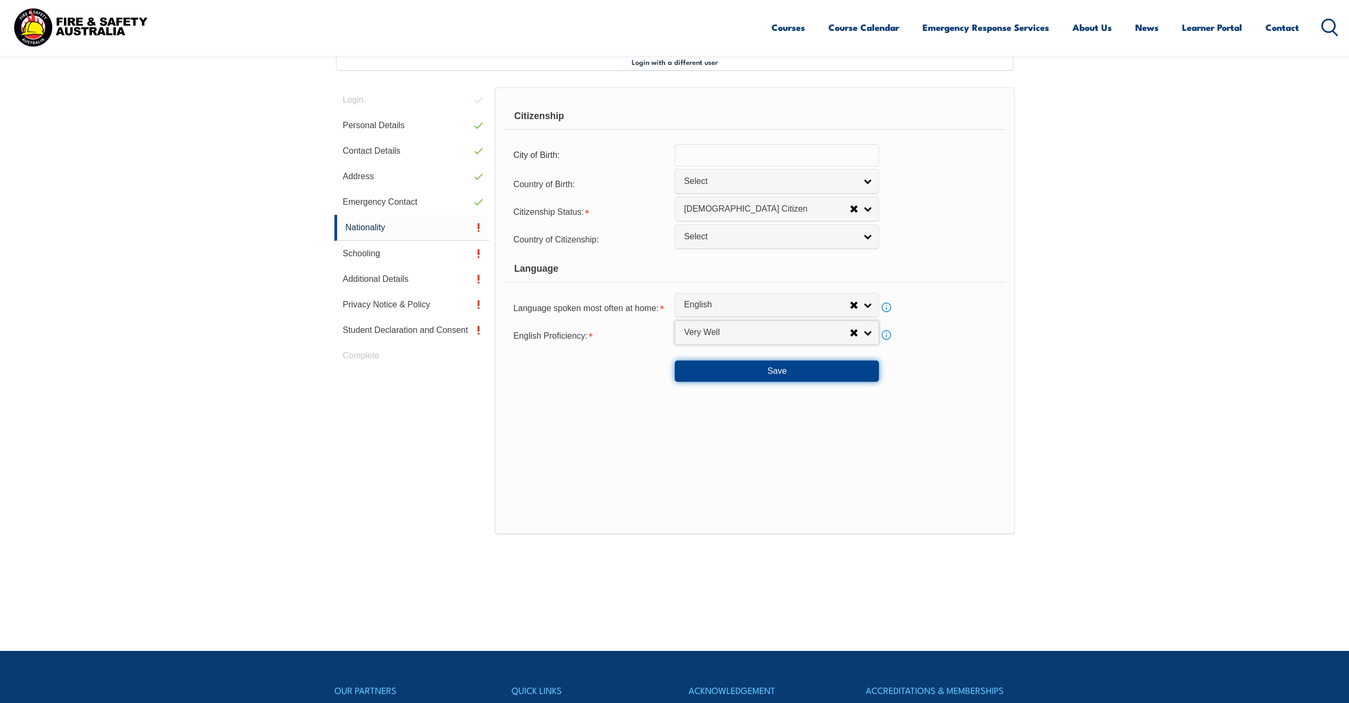
click at [739, 372] on button "Save" at bounding box center [777, 370] width 204 height 21
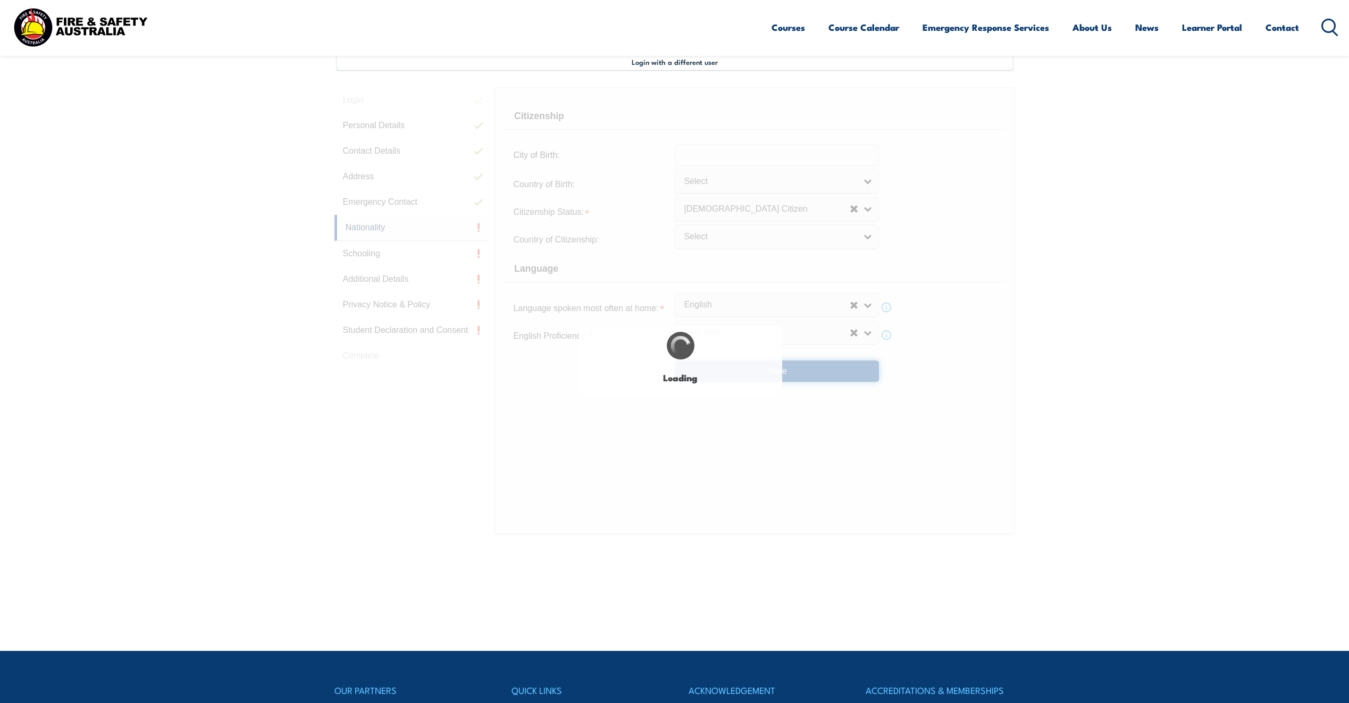
scroll to position [0, 0]
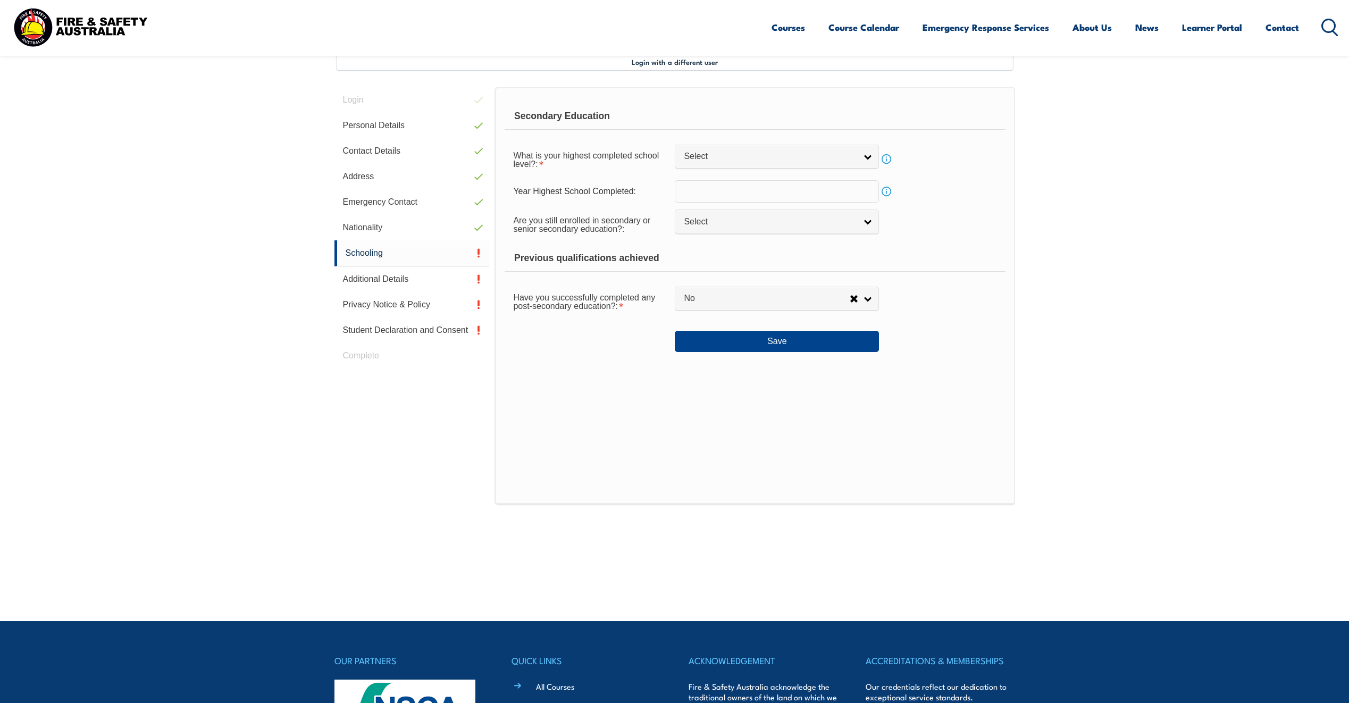
click at [742, 170] on div "What is your highest completed school level?: Did not attend school Year 8 or B…" at bounding box center [754, 159] width 500 height 30
click at [763, 154] on span "Select" at bounding box center [770, 156] width 172 height 11
click at [768, 241] on li "Year 12" at bounding box center [776, 240] width 199 height 13
select select "12"
click at [750, 300] on span "No" at bounding box center [767, 298] width 166 height 11
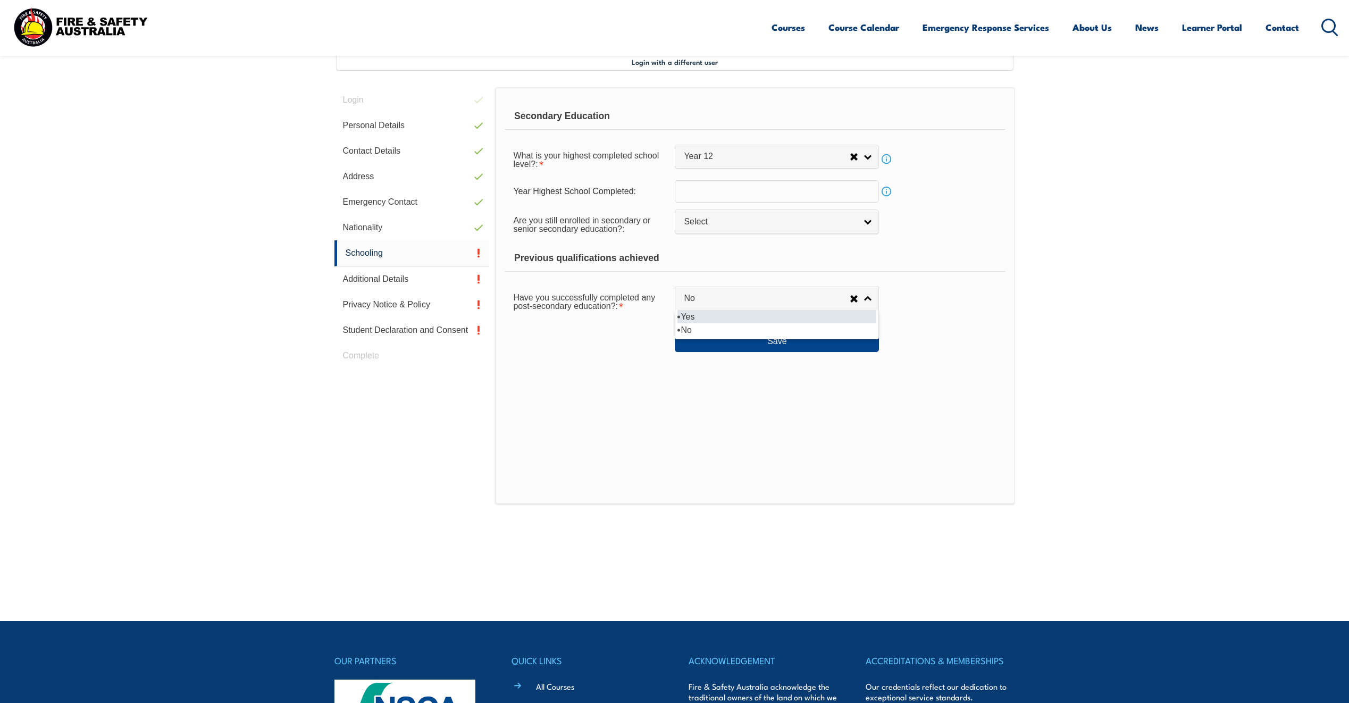
click at [748, 320] on li "Yes" at bounding box center [776, 316] width 199 height 13
select select "true"
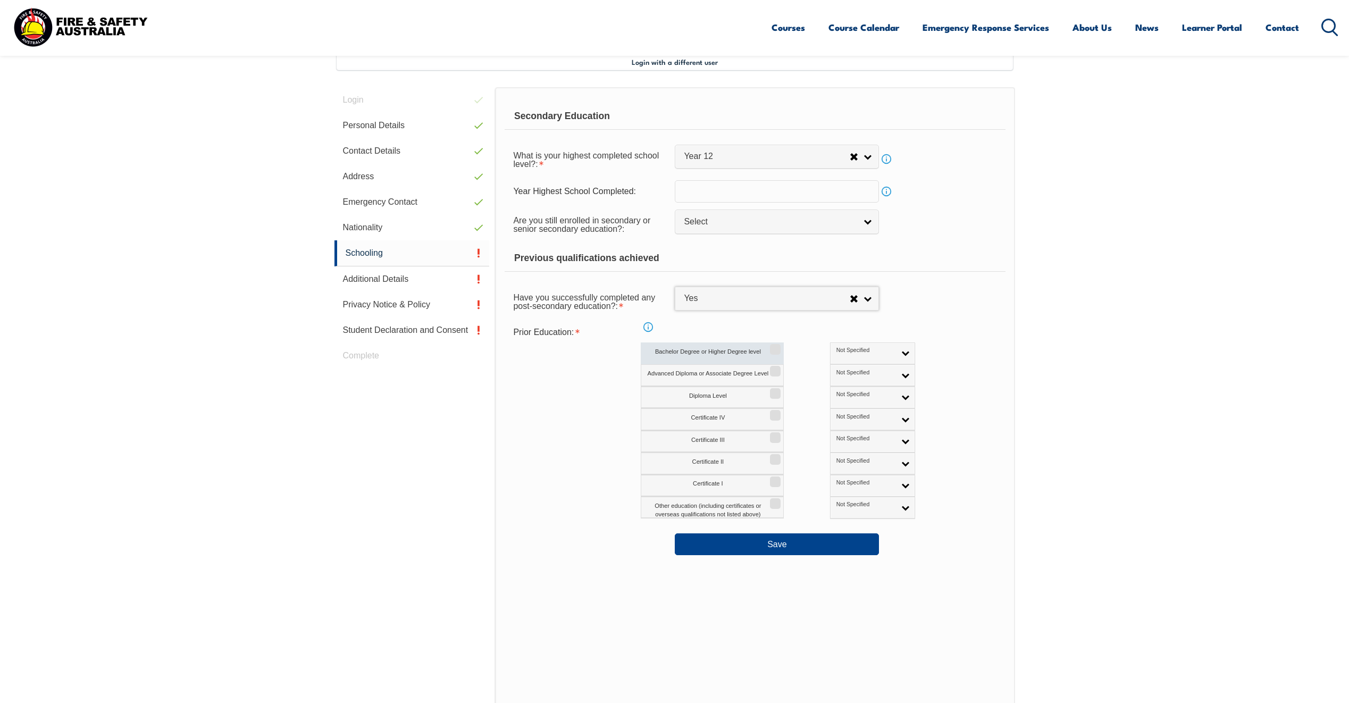
click at [772, 346] on input "Bachelor Degree or Higher Degree level" at bounding box center [773, 345] width 6 height 1
checkbox input "true"
click at [847, 358] on link "Not Specified" at bounding box center [872, 353] width 85 height 22
click at [848, 385] on li "Australian Qualification" at bounding box center [872, 387] width 80 height 21
click at [802, 547] on button "Save" at bounding box center [777, 543] width 204 height 21
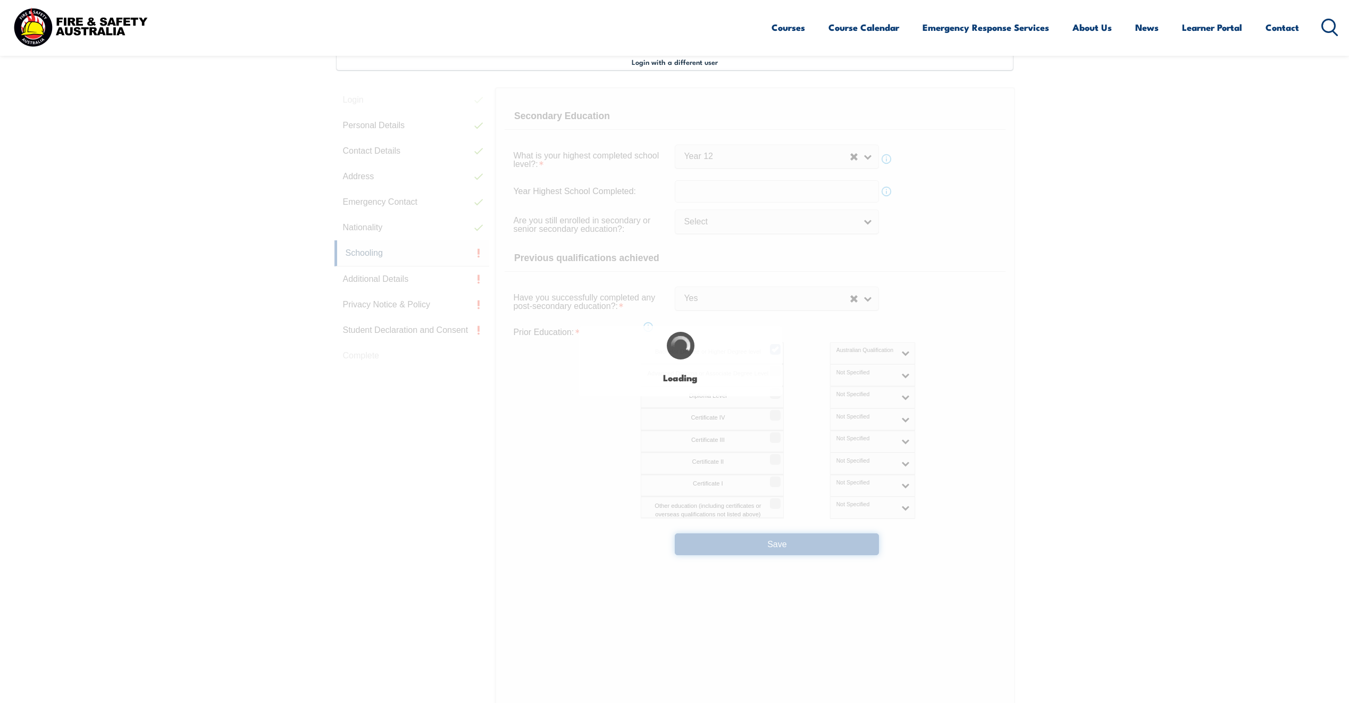
select select
select select "true"
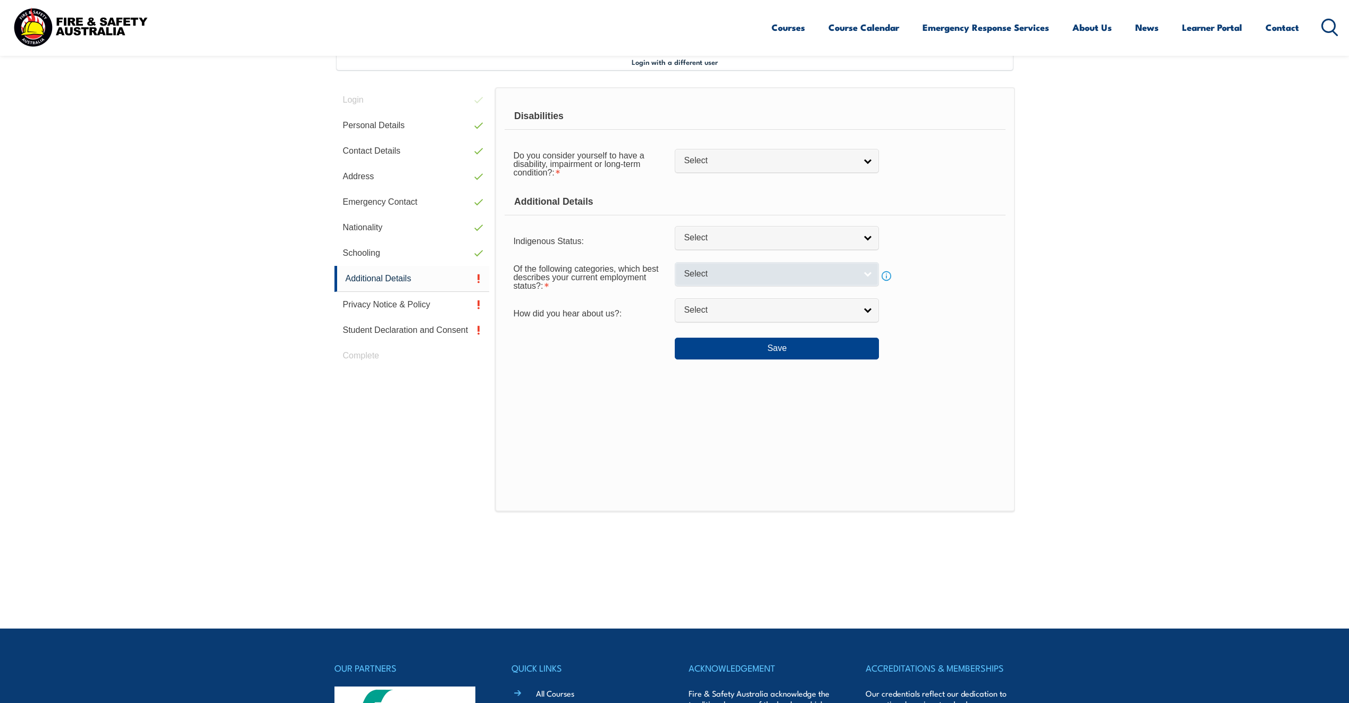
click at [703, 273] on span "Select" at bounding box center [770, 273] width 172 height 11
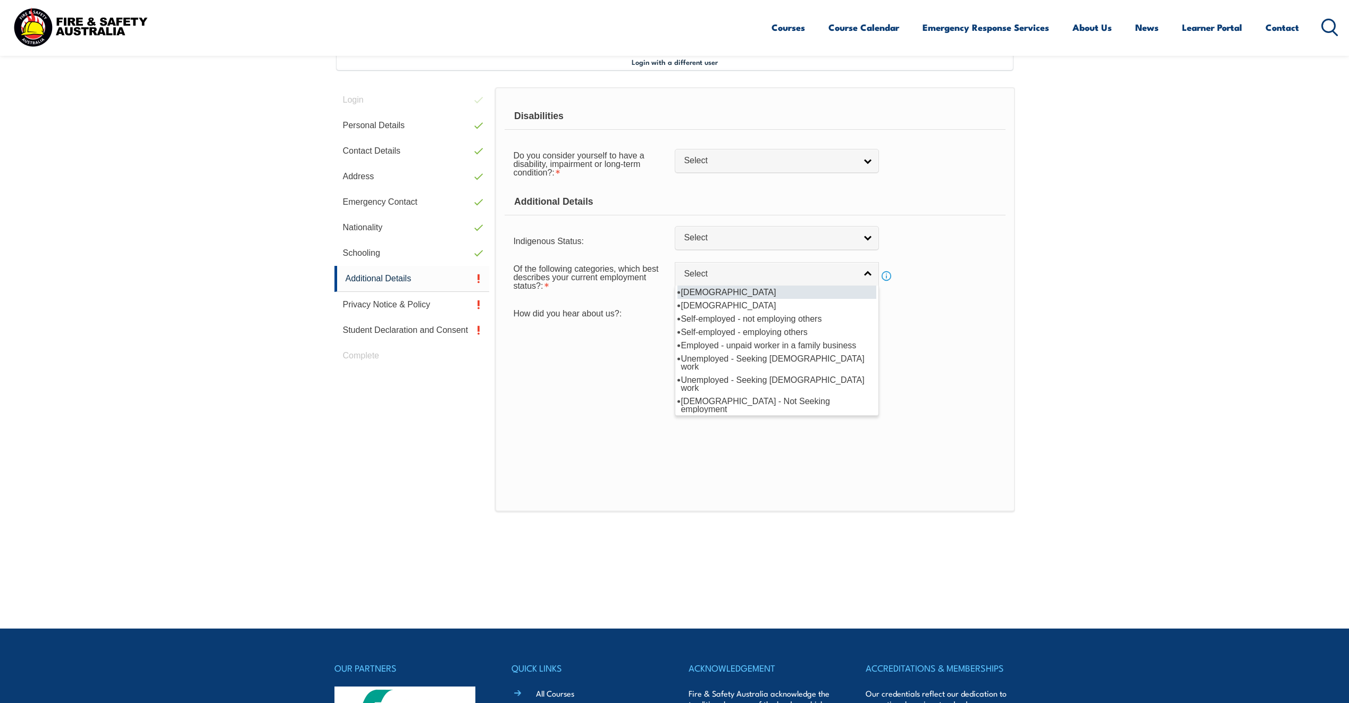
click at [712, 289] on li "Full-time employee" at bounding box center [776, 291] width 199 height 13
select select "1"
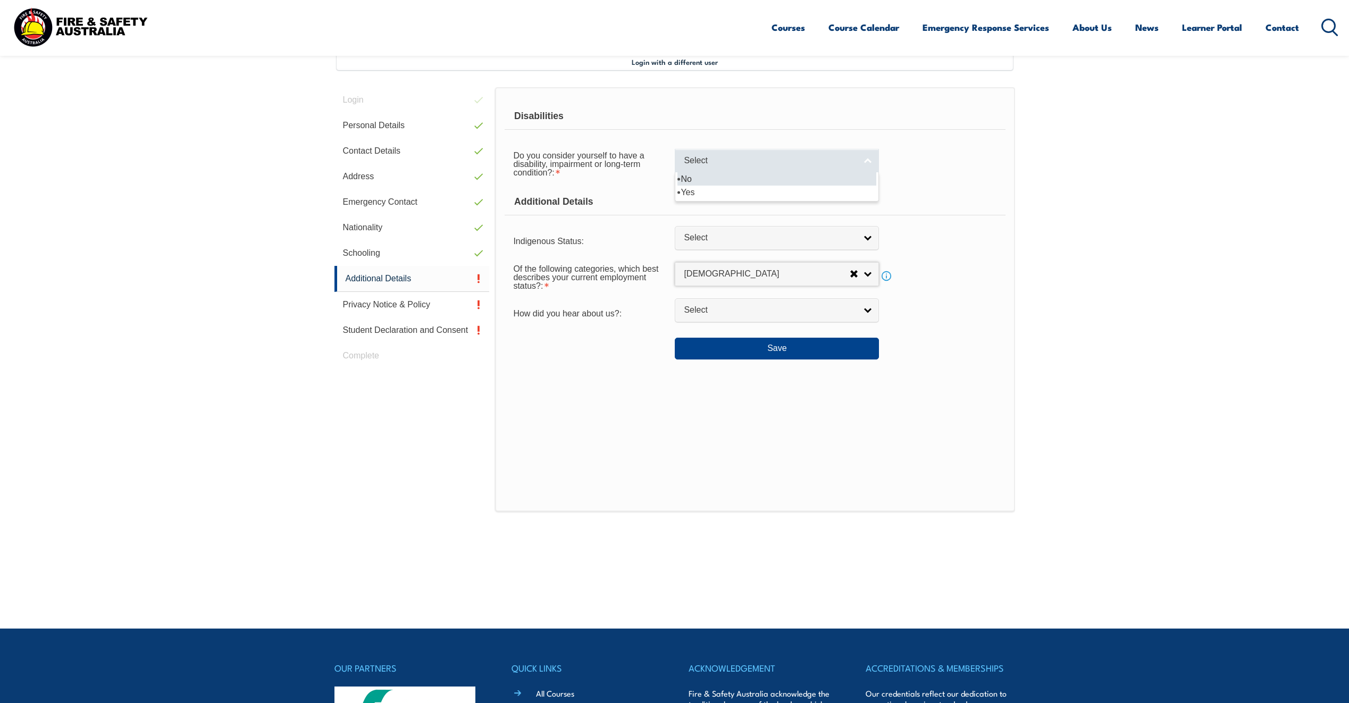
click at [710, 152] on link "Select" at bounding box center [777, 161] width 204 height 24
click at [713, 178] on li "No" at bounding box center [776, 178] width 199 height 13
click at [778, 347] on button "Save" at bounding box center [777, 348] width 204 height 21
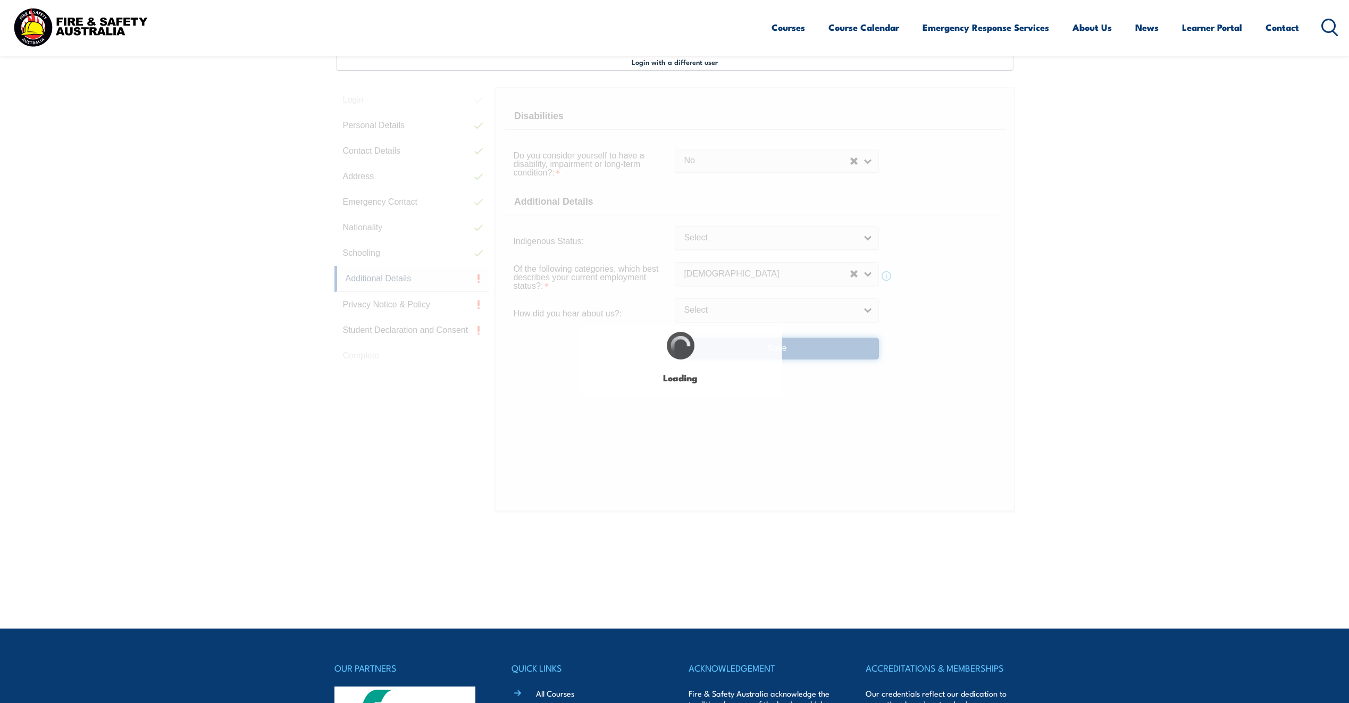
select select "false"
select select
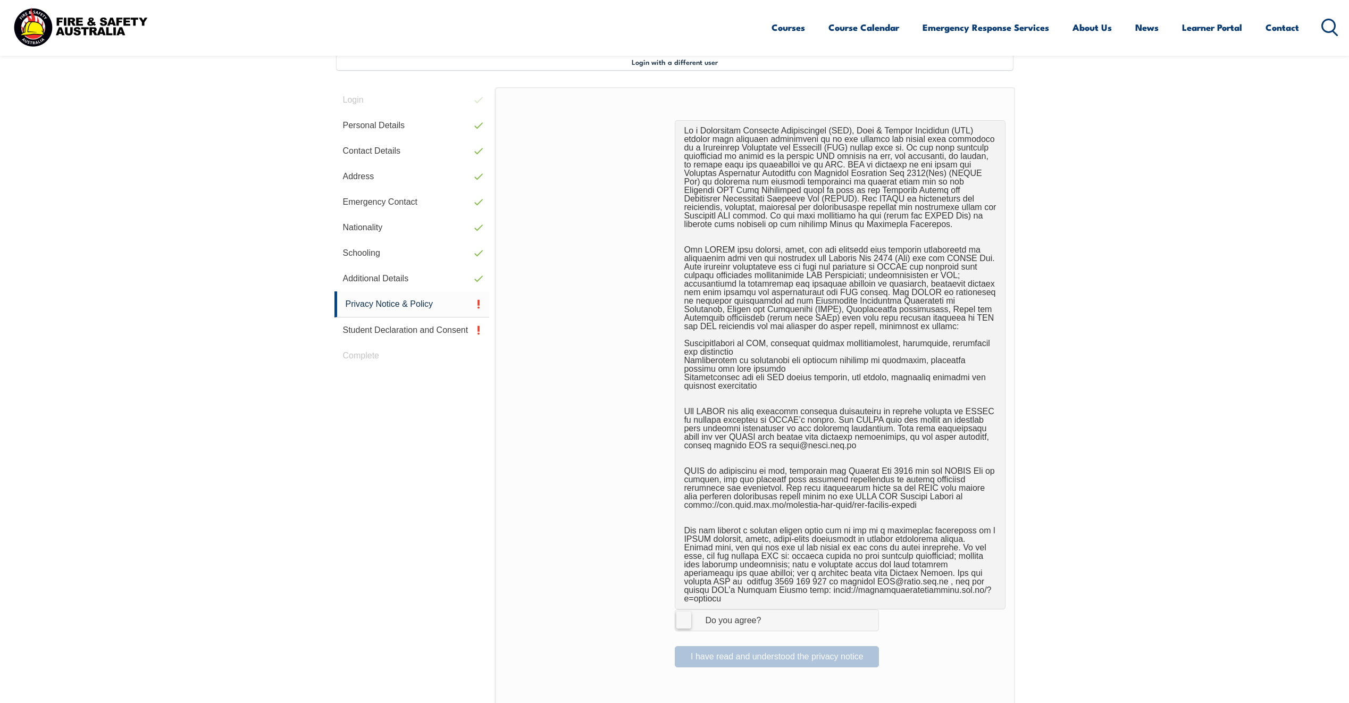
click at [743, 616] on div "Do you agree?" at bounding box center [722, 620] width 77 height 9
click at [769, 611] on input "I Agree Do you agree?" at bounding box center [778, 620] width 18 height 20
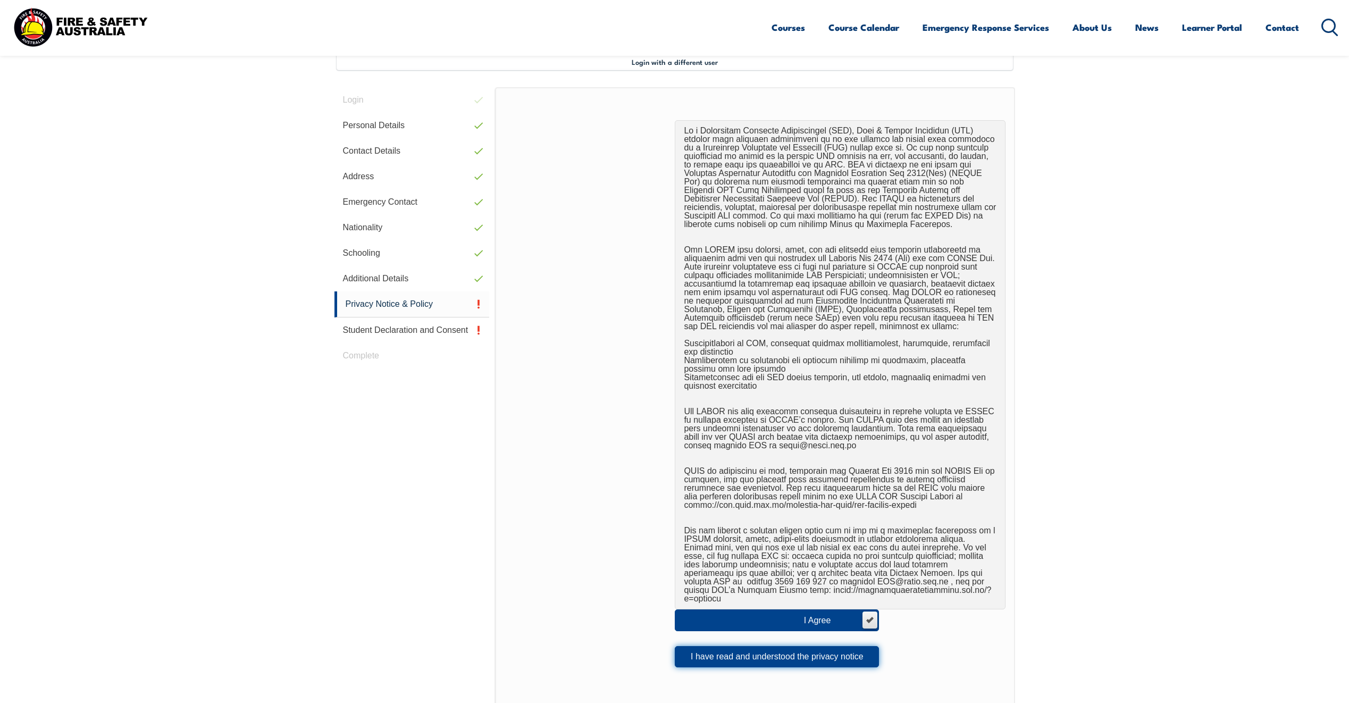
click at [750, 651] on button "I have read and understood the privacy notice" at bounding box center [777, 656] width 204 height 21
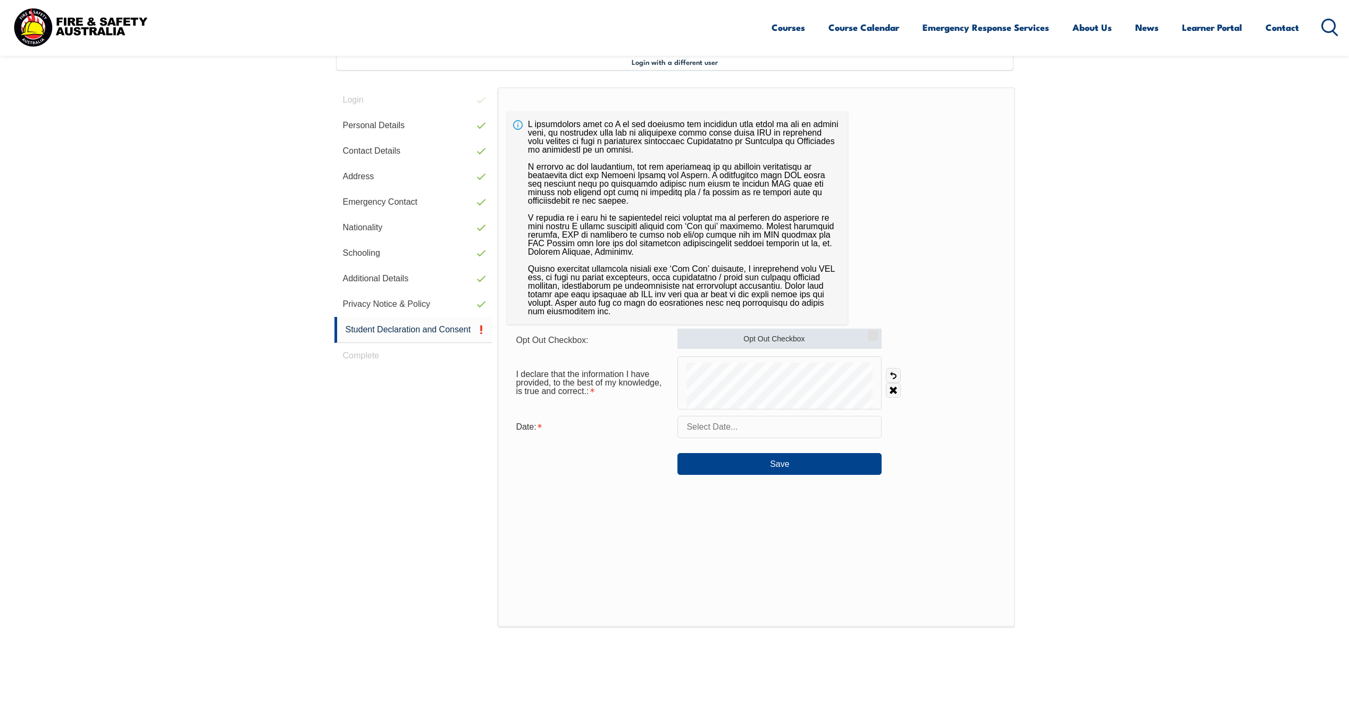
click at [856, 339] on label "Opt Out Checkbox" at bounding box center [779, 339] width 204 height 20
click at [868, 332] on input "Opt Out Checkbox" at bounding box center [871, 331] width 6 height 1
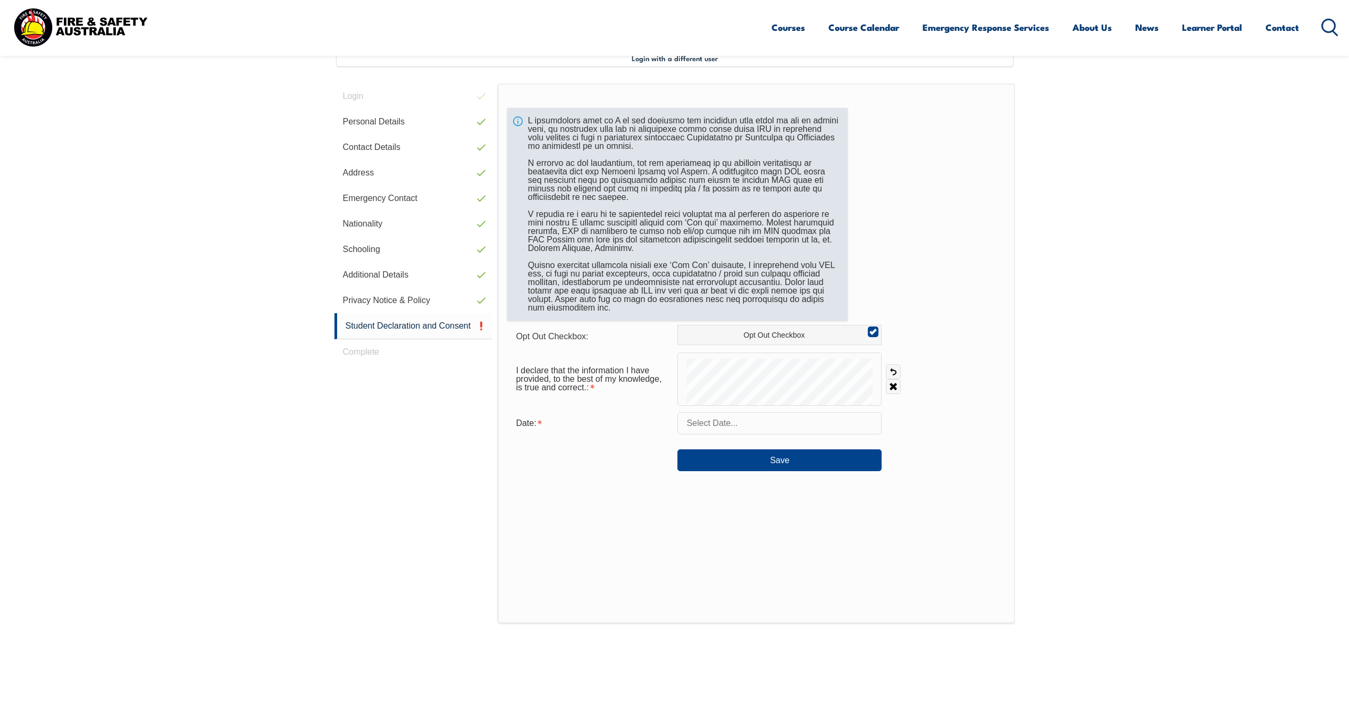
scroll to position [294, 0]
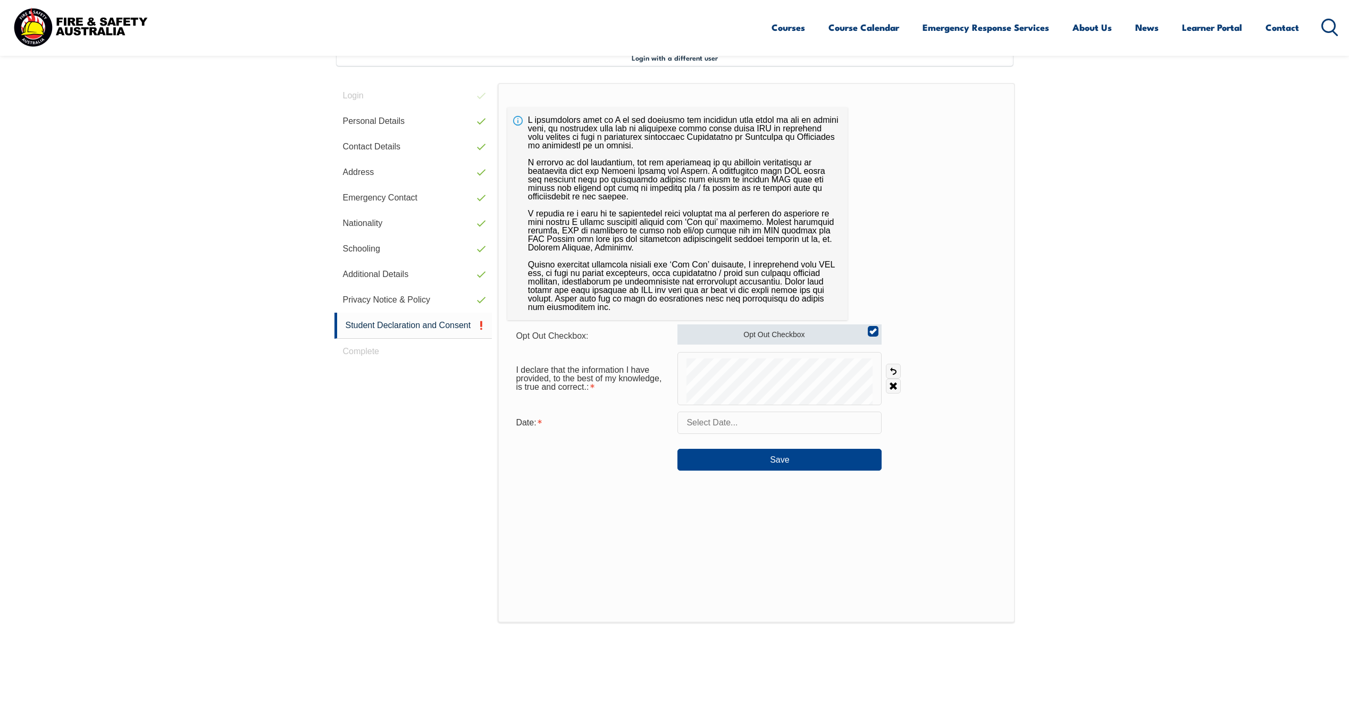
click at [802, 328] on label "Opt Out Checkbox" at bounding box center [779, 334] width 204 height 20
click at [868, 328] on input "Opt Out Checkbox" at bounding box center [871, 327] width 6 height 1
checkbox input "false"
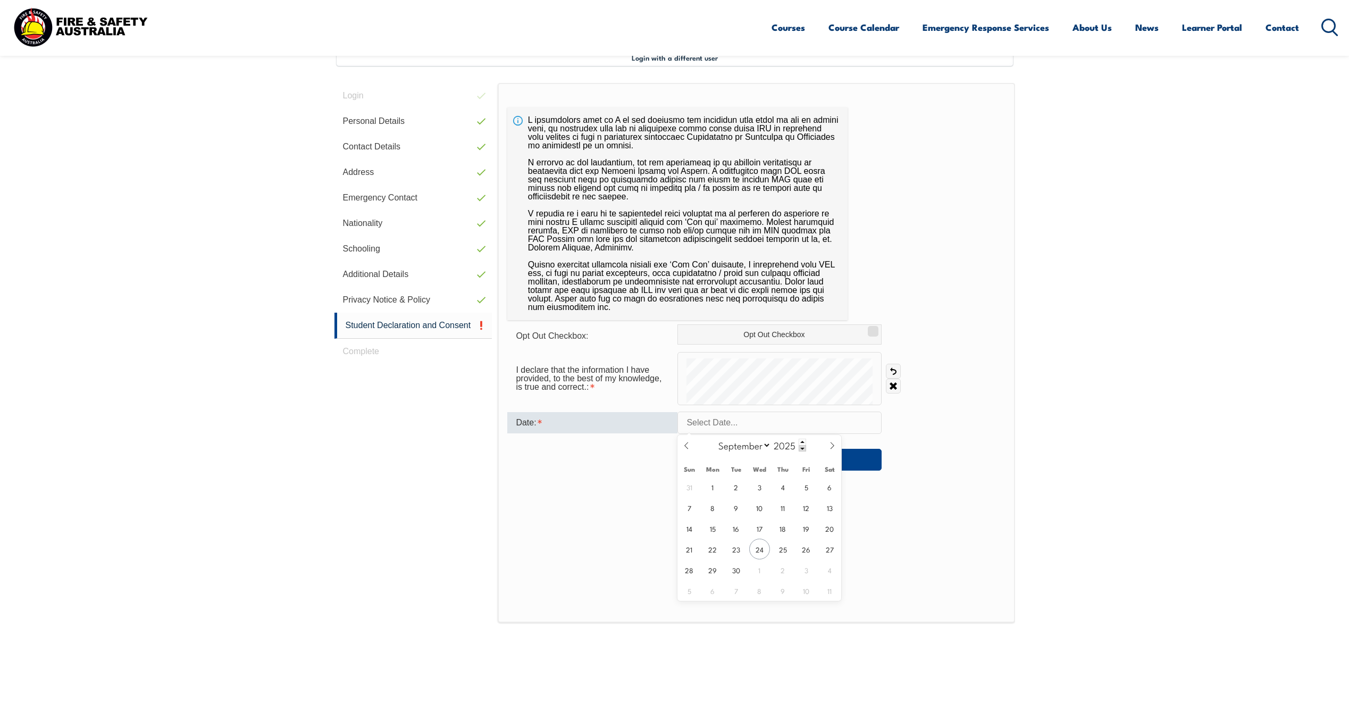
click at [721, 417] on input "text" at bounding box center [779, 422] width 204 height 22
click at [759, 543] on span "24" at bounding box center [759, 548] width 21 height 21
type input "September 24, 2025"
click at [773, 461] on button "Save" at bounding box center [779, 459] width 204 height 21
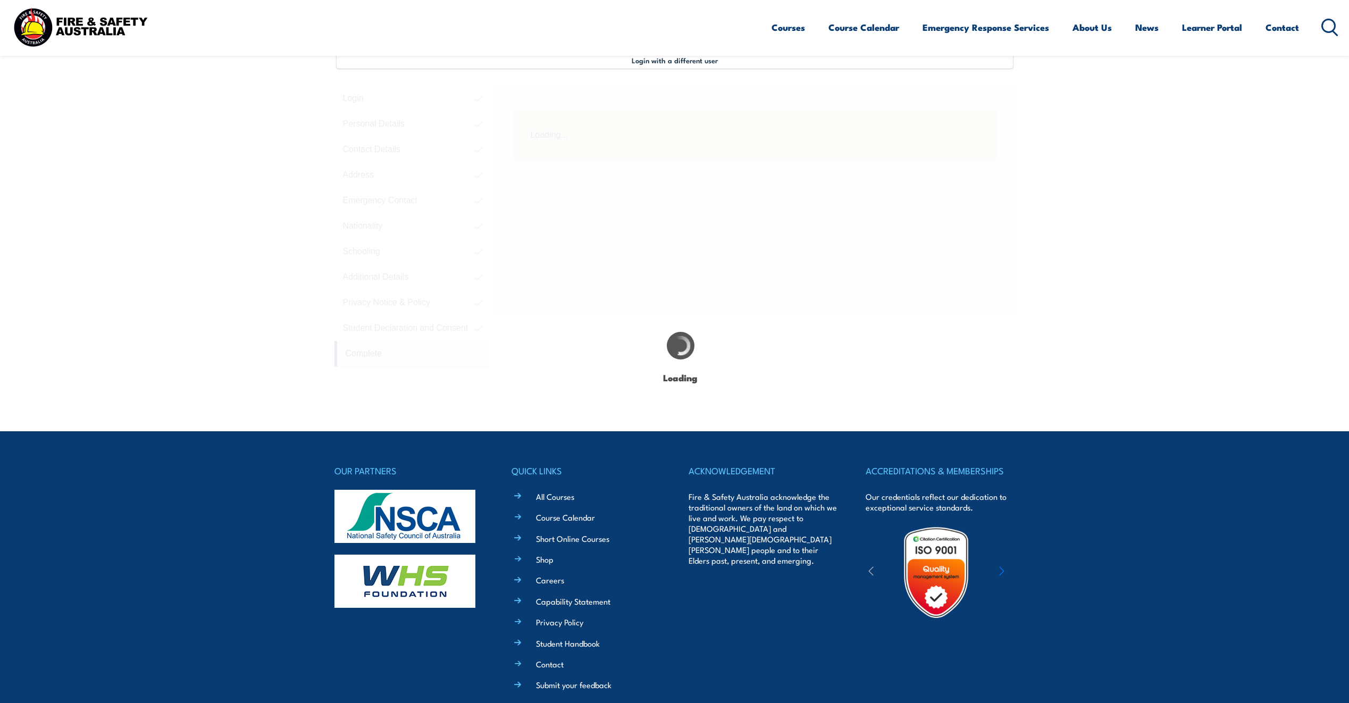
scroll to position [290, 0]
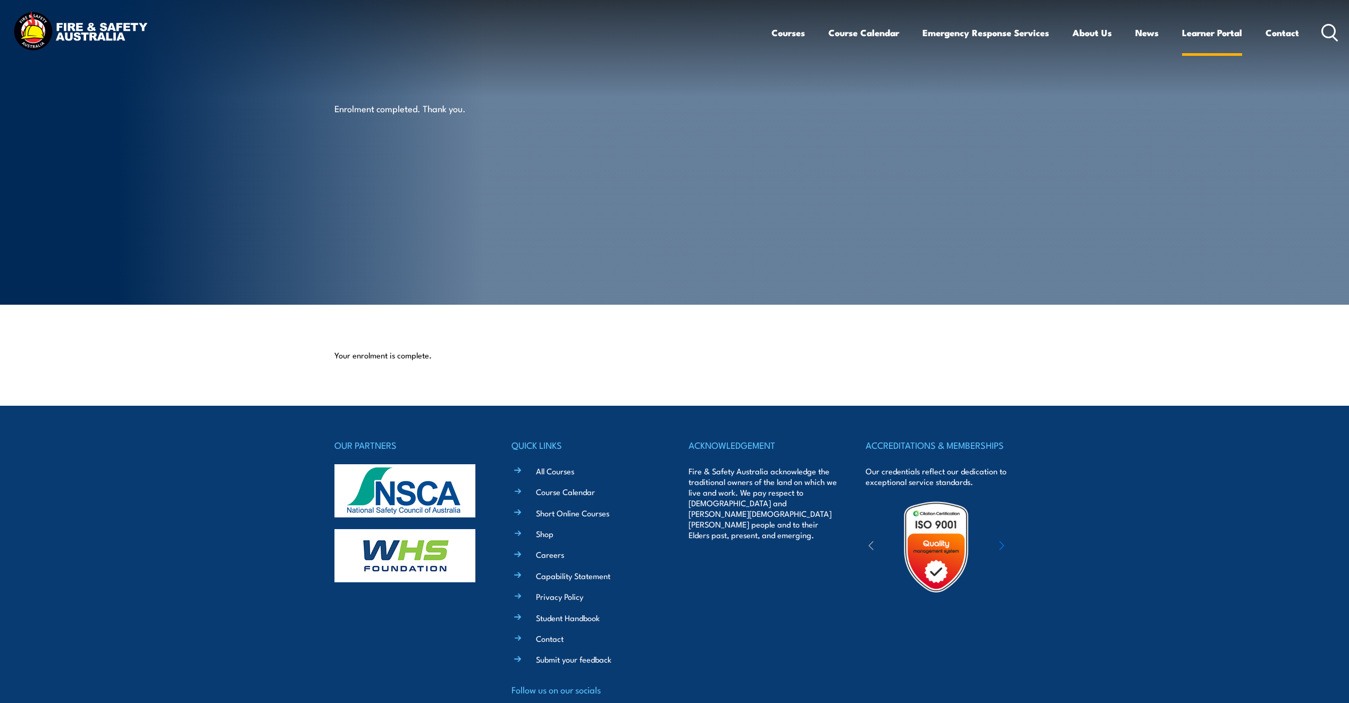
click at [1205, 31] on link "Learner Portal" at bounding box center [1212, 33] width 60 height 28
